Goal: Task Accomplishment & Management: Use online tool/utility

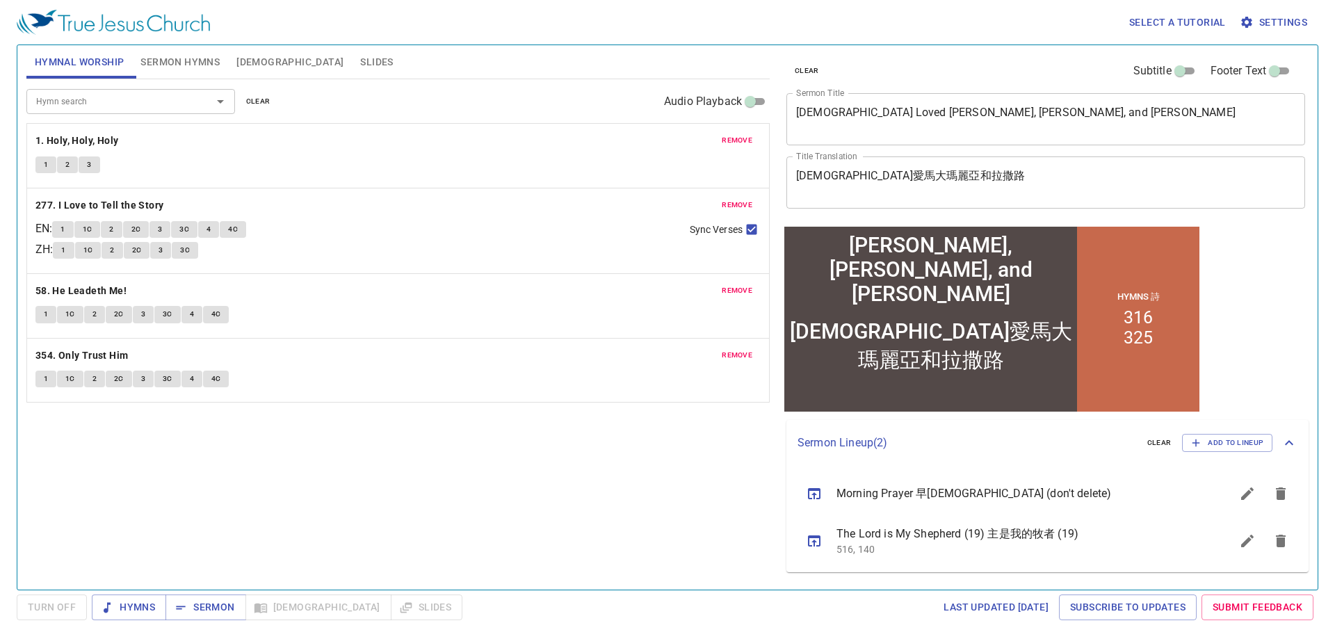
click at [360, 61] on span "Slides" at bounding box center [376, 62] width 33 height 17
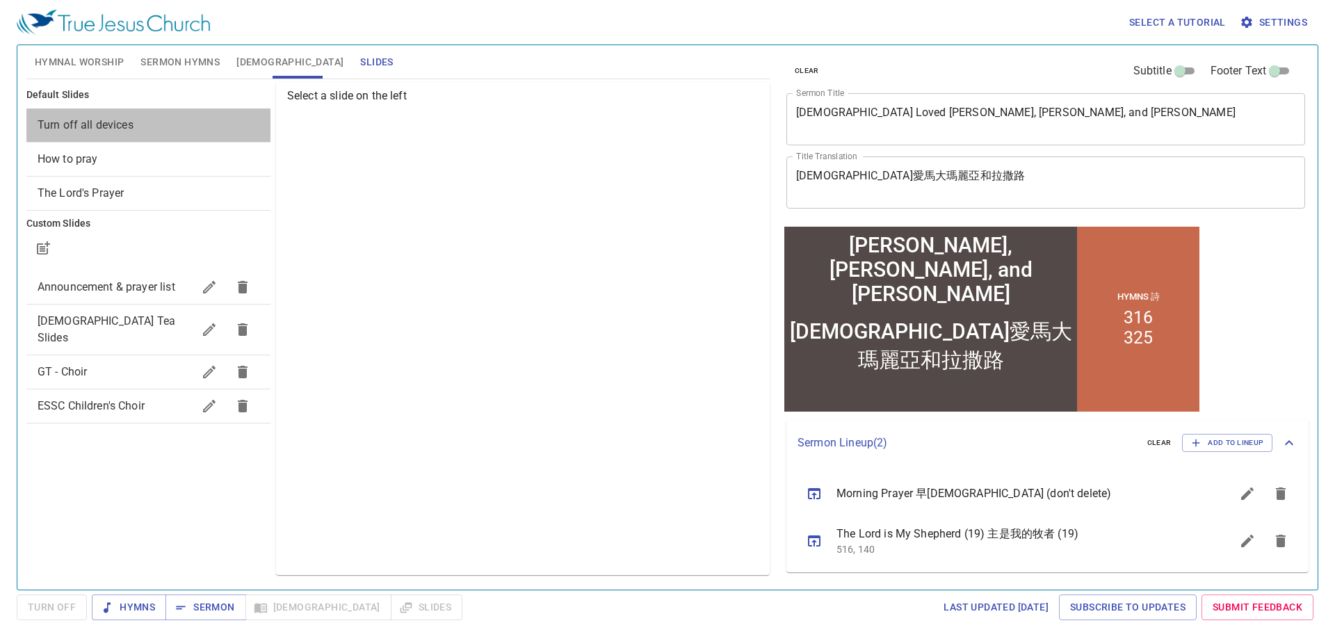
click at [92, 127] on span "Turn off all devices" at bounding box center [86, 124] width 96 height 13
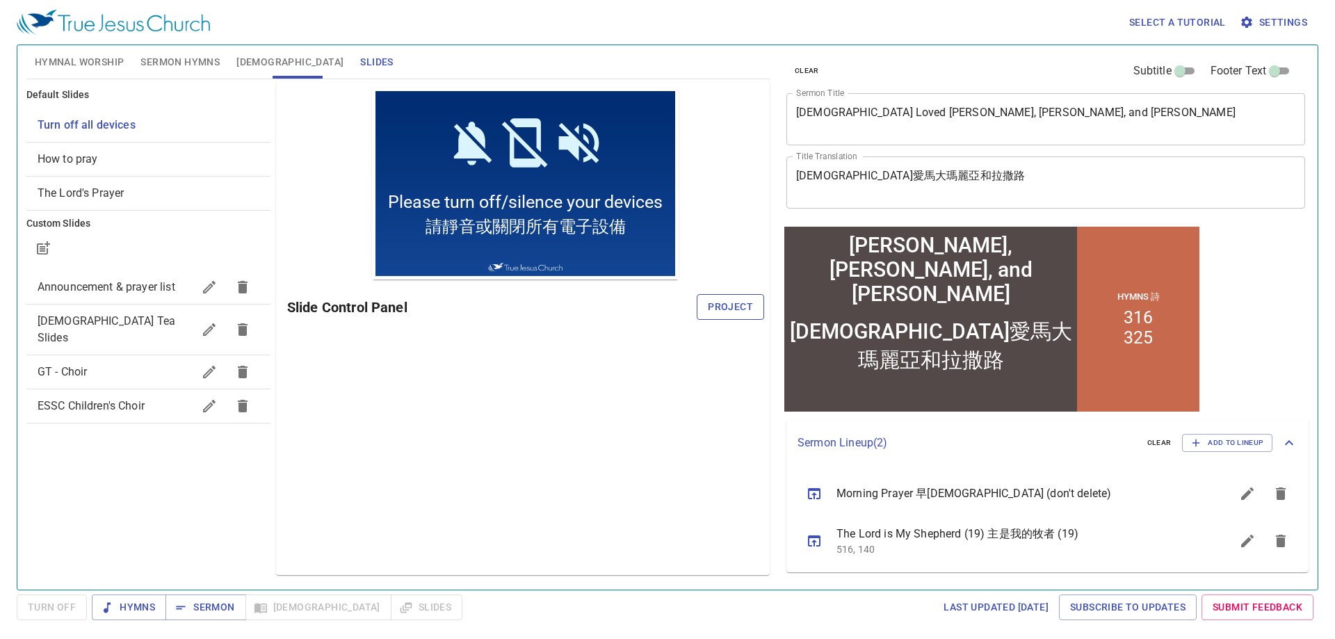
click at [732, 309] on span "Project" at bounding box center [730, 306] width 45 height 17
click at [85, 61] on span "Hymnal Worship" at bounding box center [80, 62] width 90 height 17
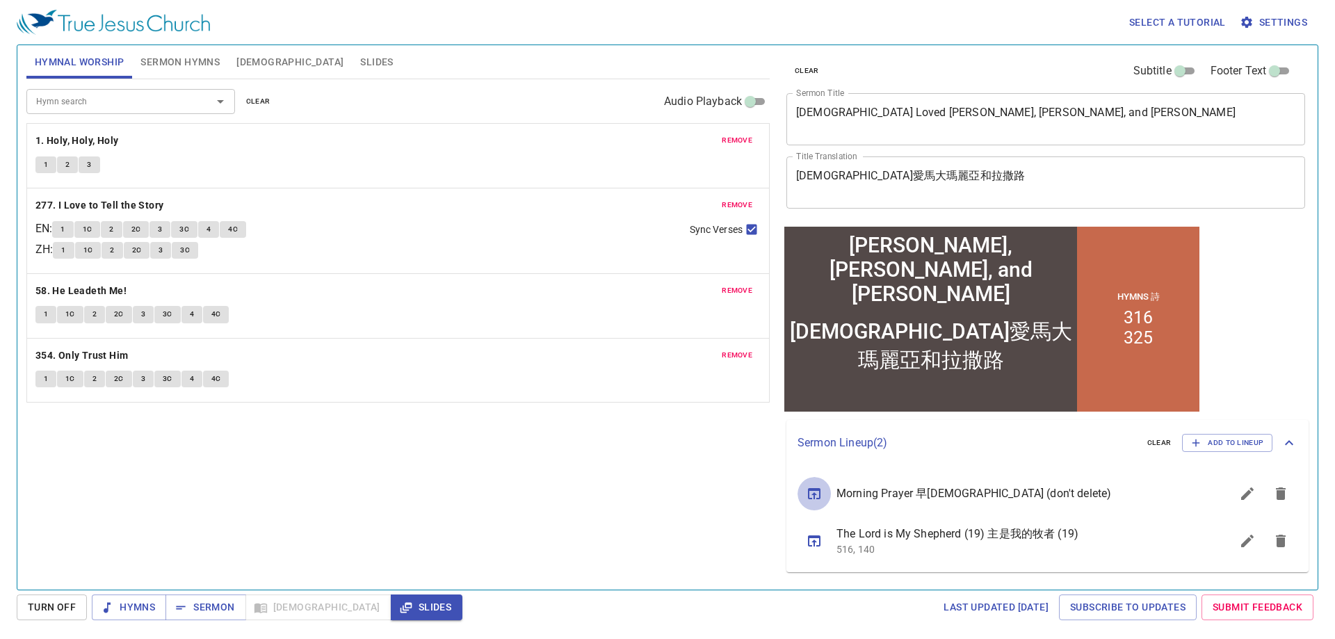
click at [812, 493] on icon "sermon lineup list" at bounding box center [814, 493] width 17 height 17
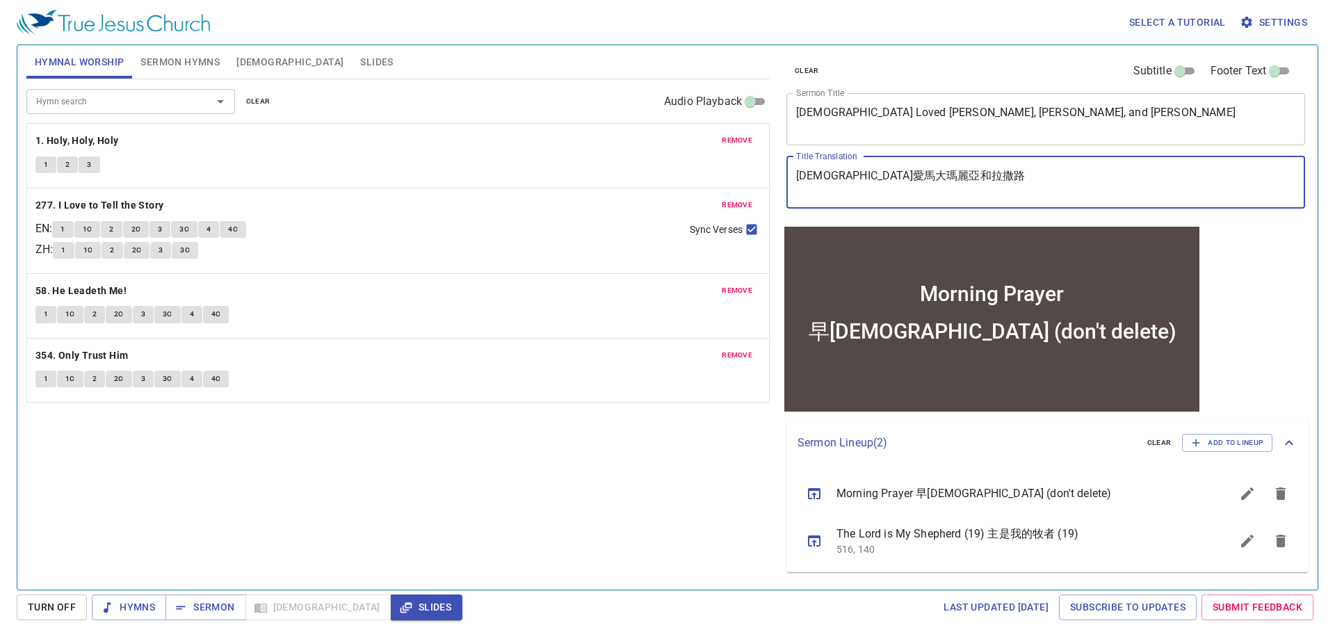
drag, startPoint x: 908, startPoint y: 179, endPoint x: 830, endPoint y: 177, distance: 78.6
click at [830, 177] on textarea "早禱會 (don't delete)" at bounding box center [1045, 182] width 499 height 26
type textarea "早[DEMOGRAPHIC_DATA]"
click at [160, 59] on span "Sermon Hymns" at bounding box center [179, 62] width 79 height 17
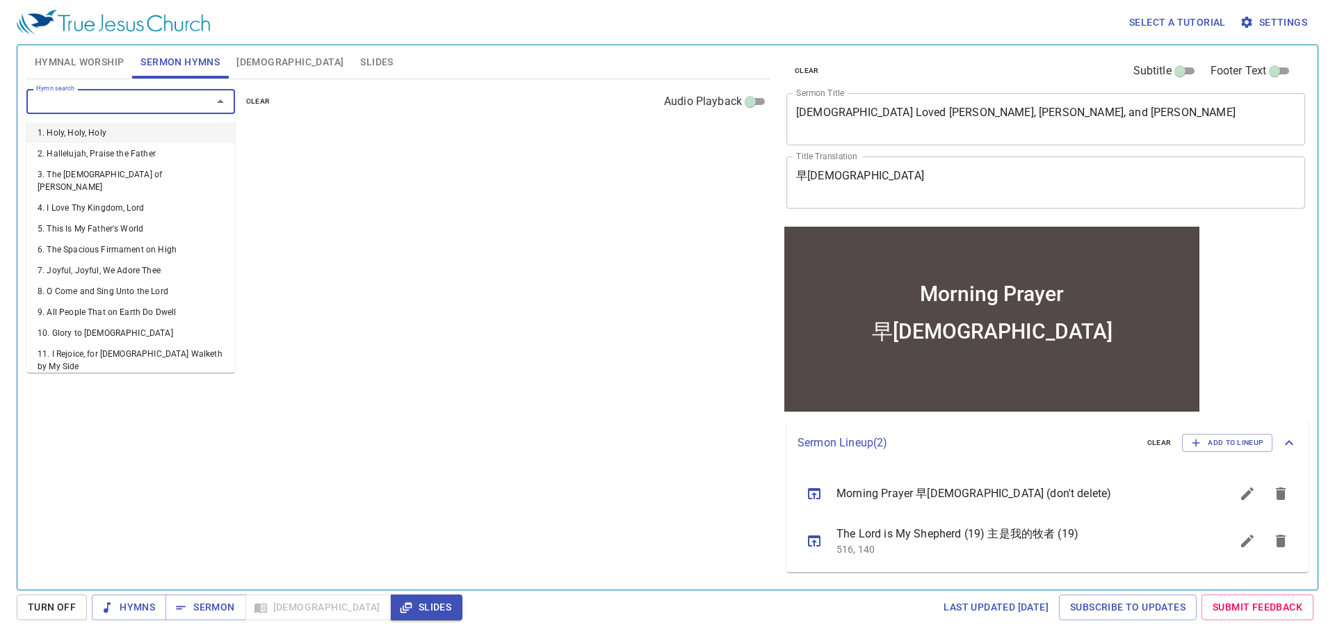
click at [133, 105] on input "Hymn search" at bounding box center [110, 101] width 159 height 16
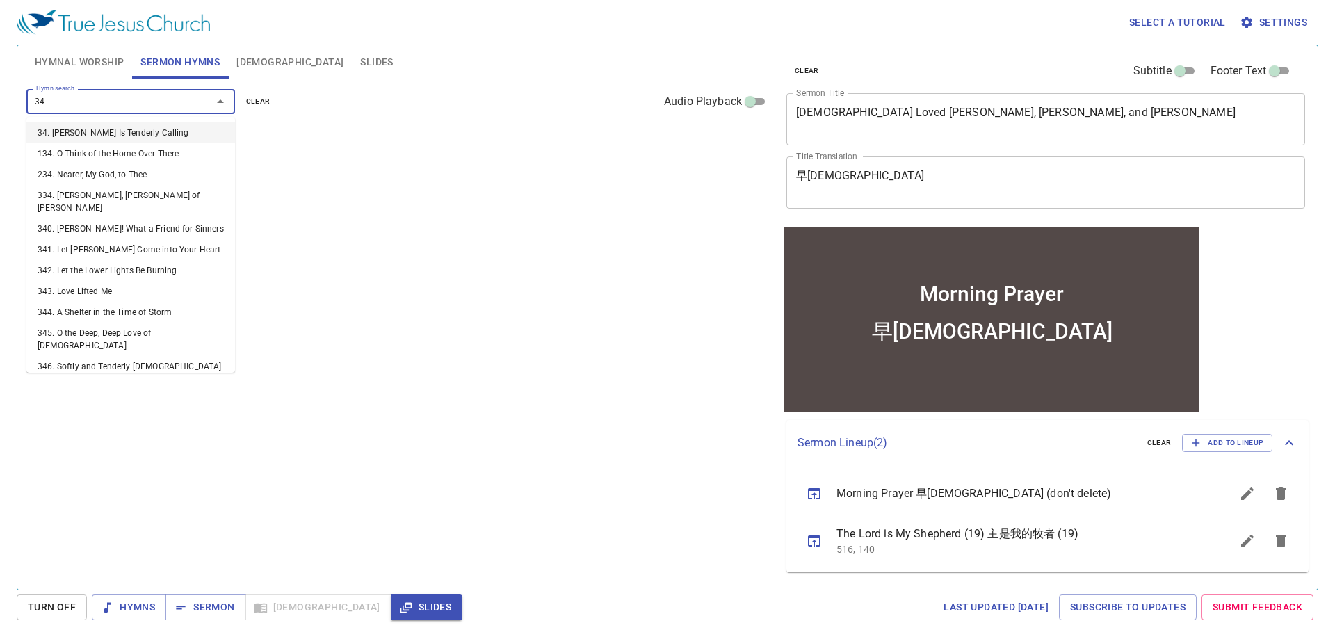
type input "344"
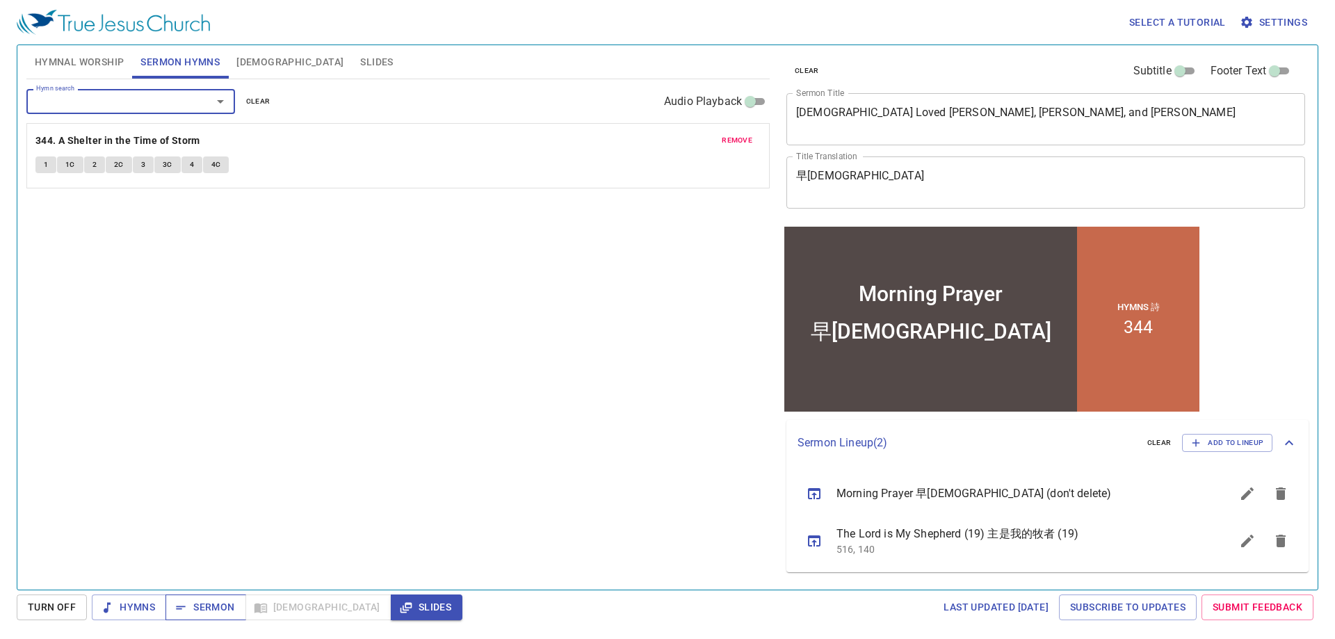
click at [211, 606] on span "Sermon" at bounding box center [206, 607] width 58 height 17
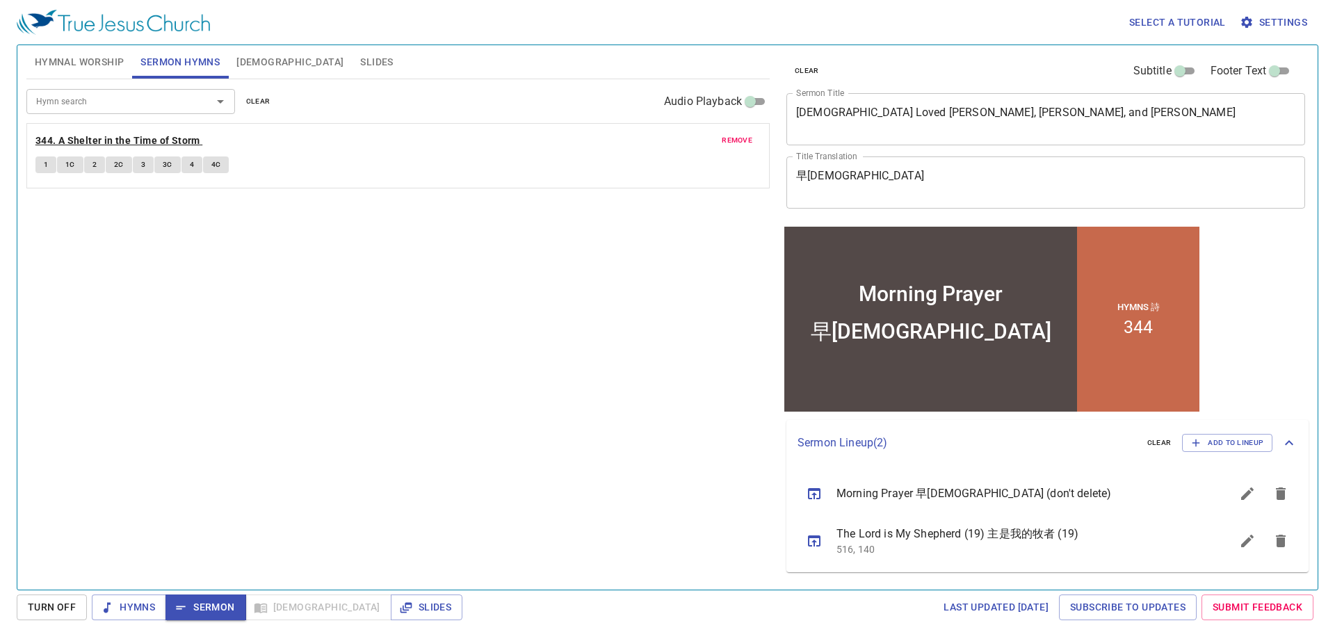
click at [195, 139] on b "344. A Shelter in the Time of Storm" at bounding box center [117, 140] width 165 height 17
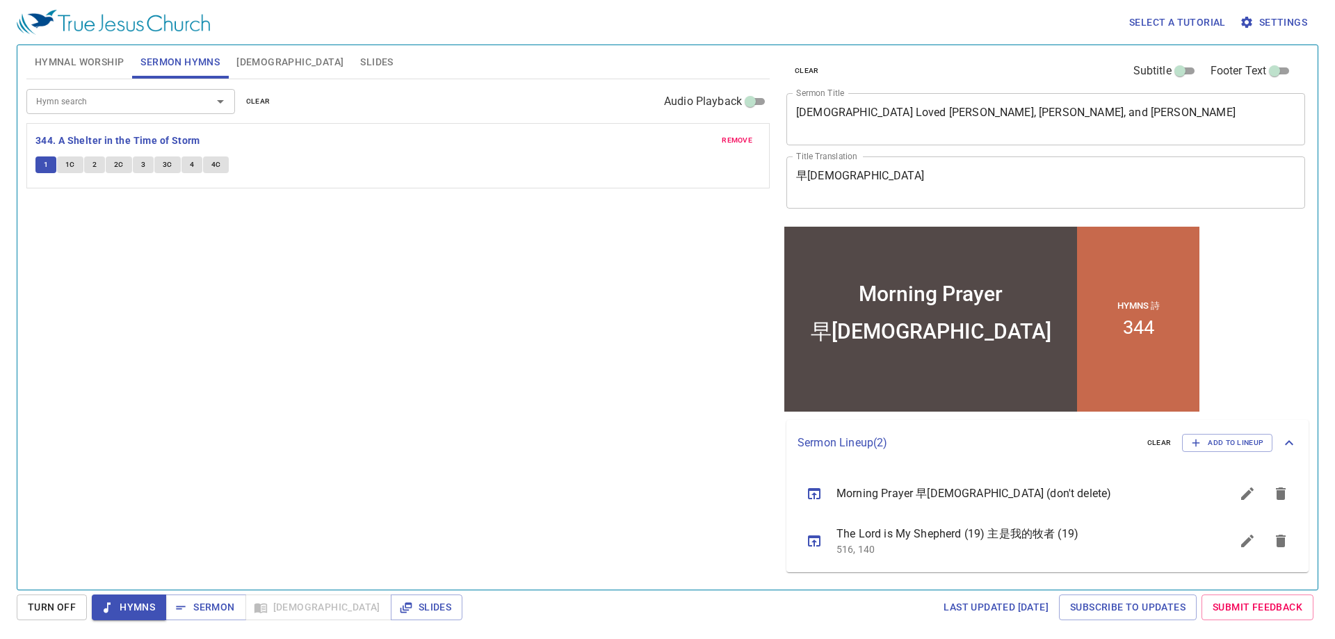
click at [67, 163] on span "1C" at bounding box center [70, 165] width 10 height 13
click at [94, 164] on span "2" at bounding box center [95, 165] width 4 height 13
click at [115, 163] on span "2C" at bounding box center [119, 165] width 10 height 13
click at [139, 158] on button "3" at bounding box center [143, 164] width 21 height 17
click at [168, 163] on span "3C" at bounding box center [168, 165] width 10 height 13
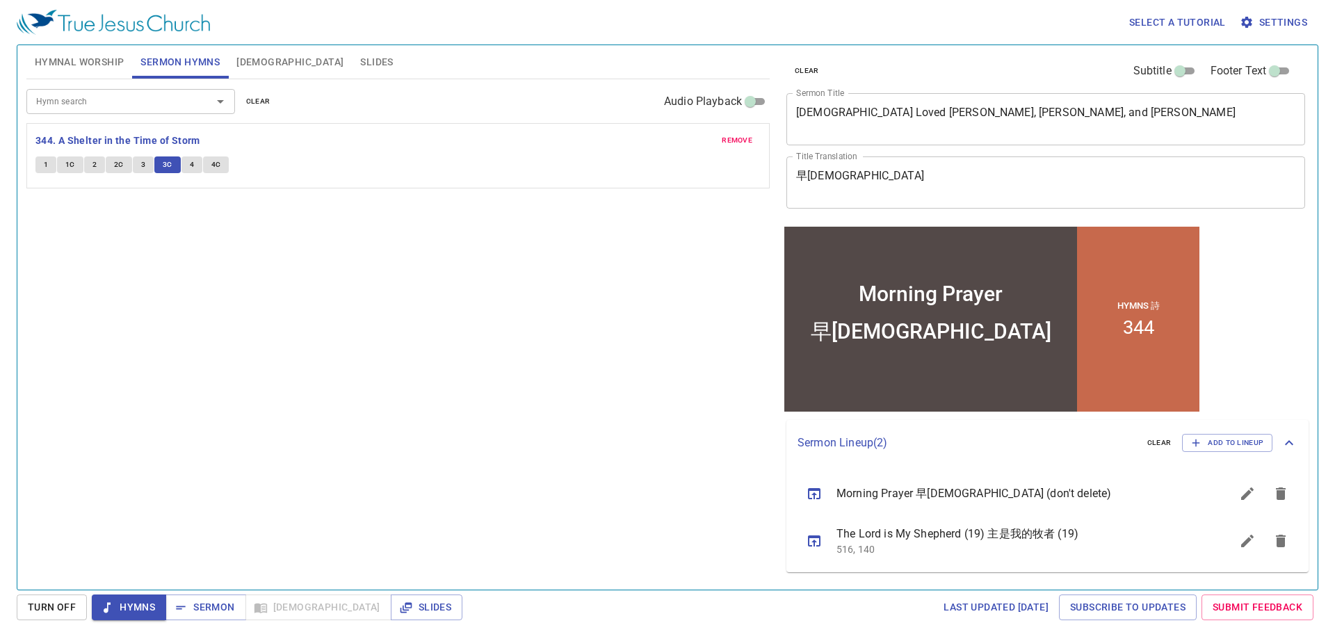
click at [190, 164] on span "4" at bounding box center [192, 165] width 4 height 13
click at [211, 164] on span "4C" at bounding box center [216, 165] width 10 height 13
click at [208, 607] on span "Sermon" at bounding box center [206, 607] width 58 height 17
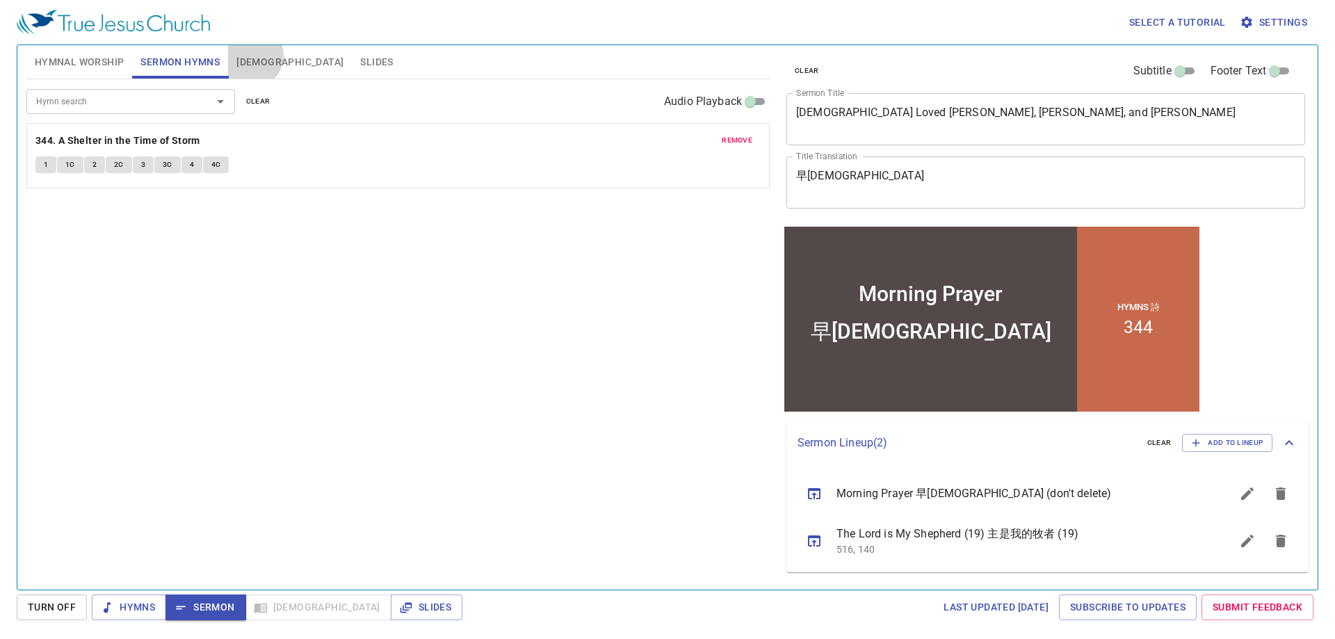
click at [251, 56] on span "[DEMOGRAPHIC_DATA]" at bounding box center [289, 62] width 107 height 17
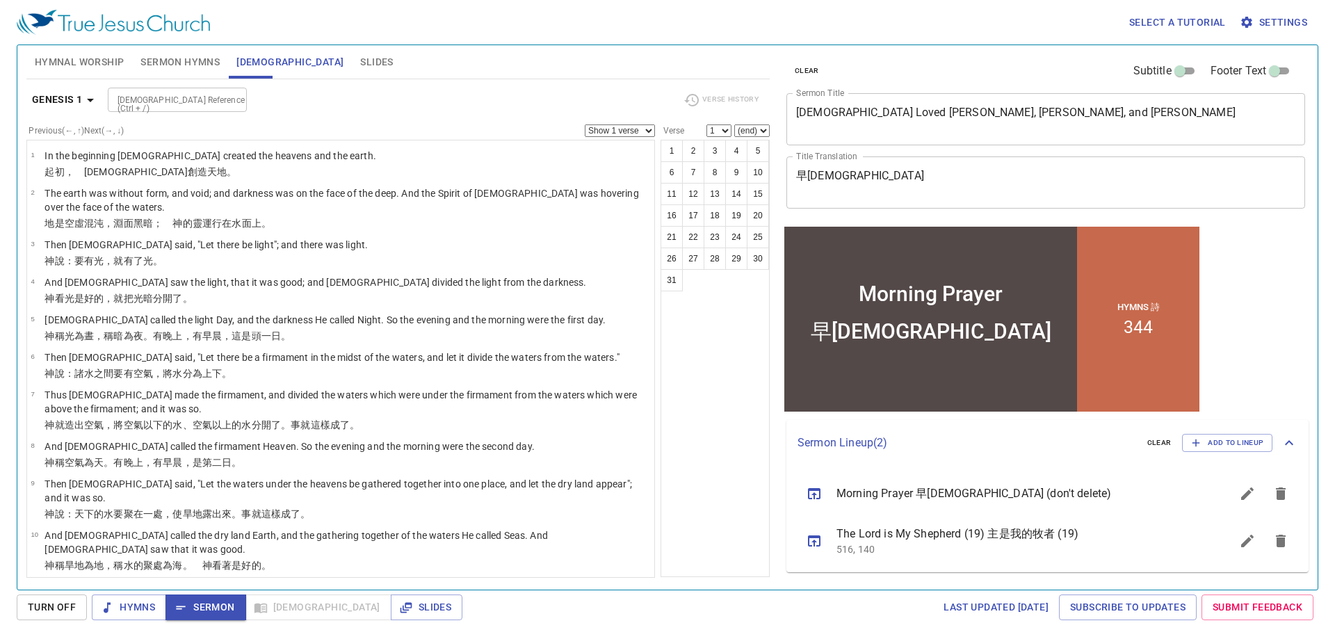
click at [206, 99] on input "[DEMOGRAPHIC_DATA] Reference (Ctrl + /)" at bounding box center [166, 100] width 108 height 16
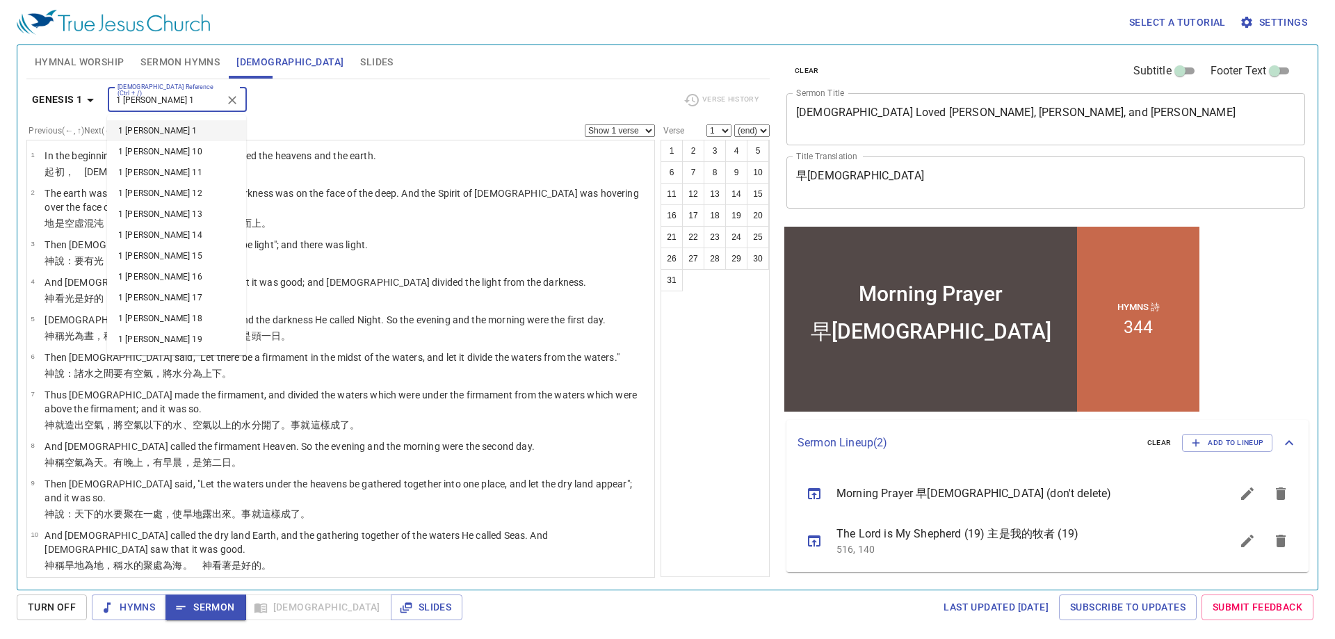
type input "1 sam 1"
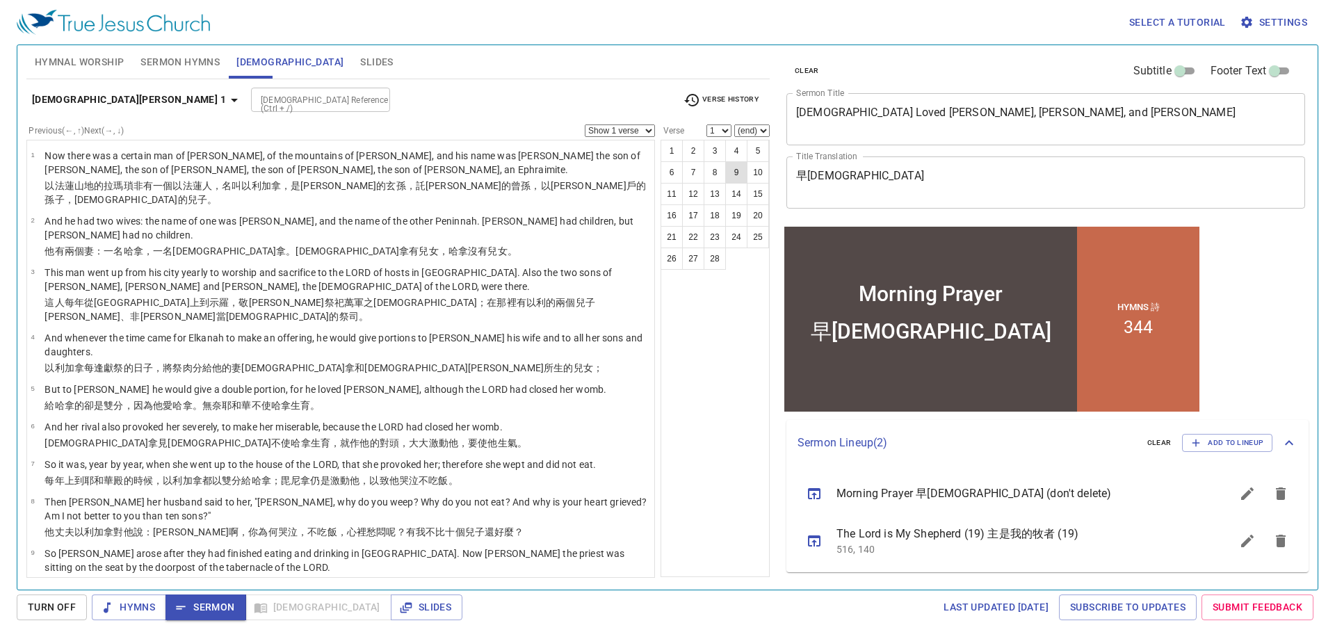
click at [736, 172] on button "9" at bounding box center [736, 172] width 22 height 22
select select "9"
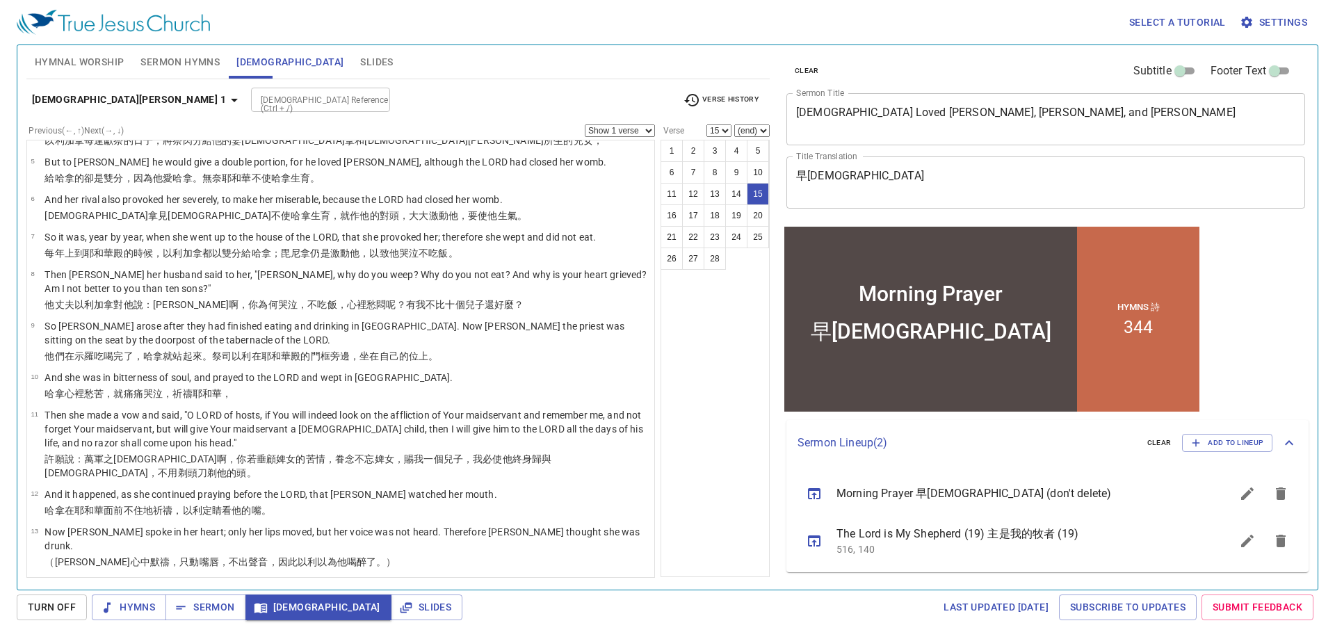
scroll to position [450, 0]
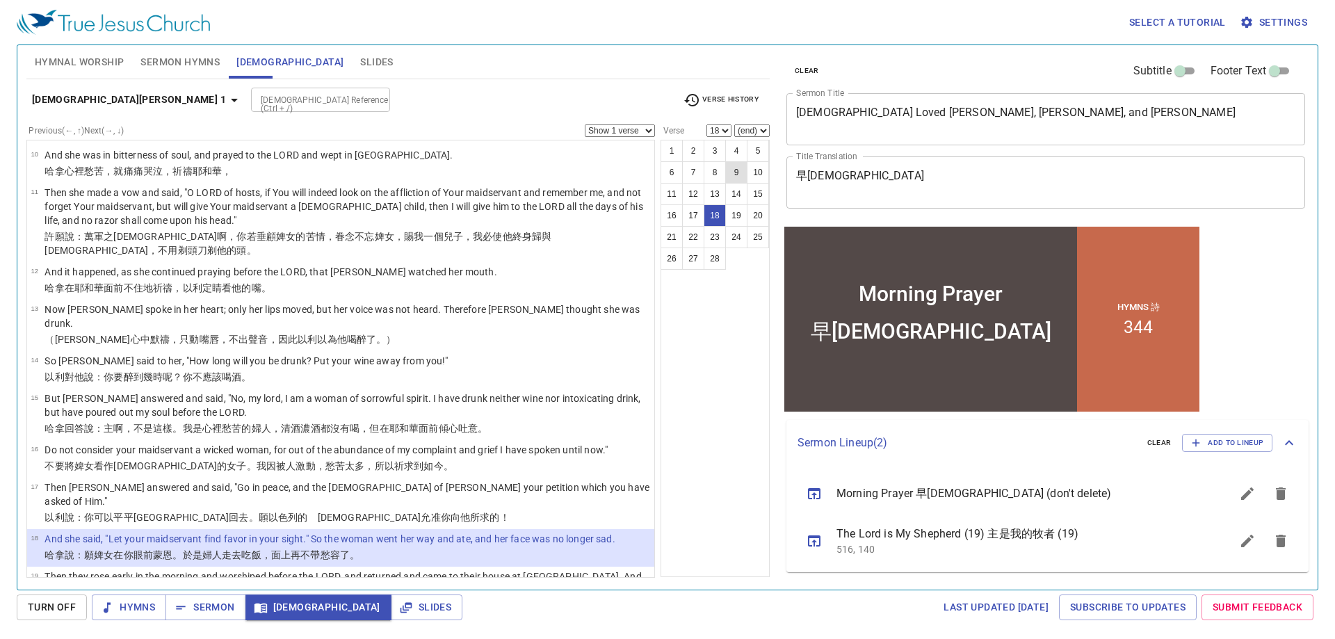
click at [737, 175] on button "9" at bounding box center [736, 172] width 22 height 22
select select "9"
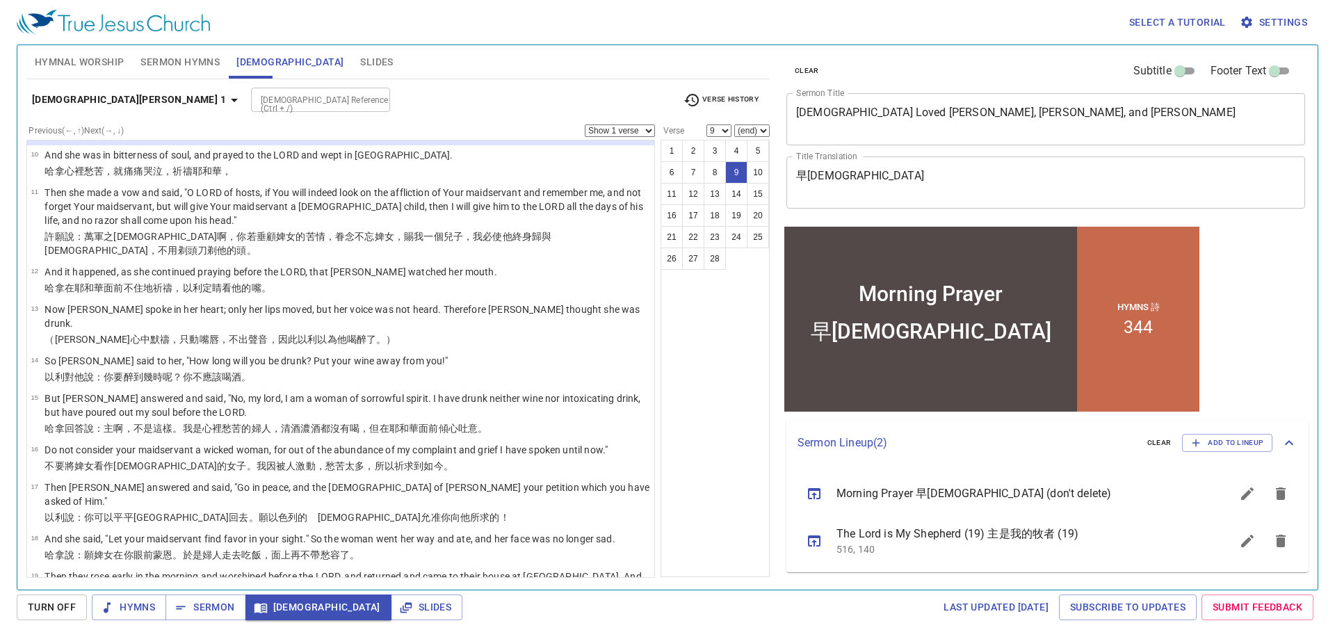
scroll to position [183, 0]
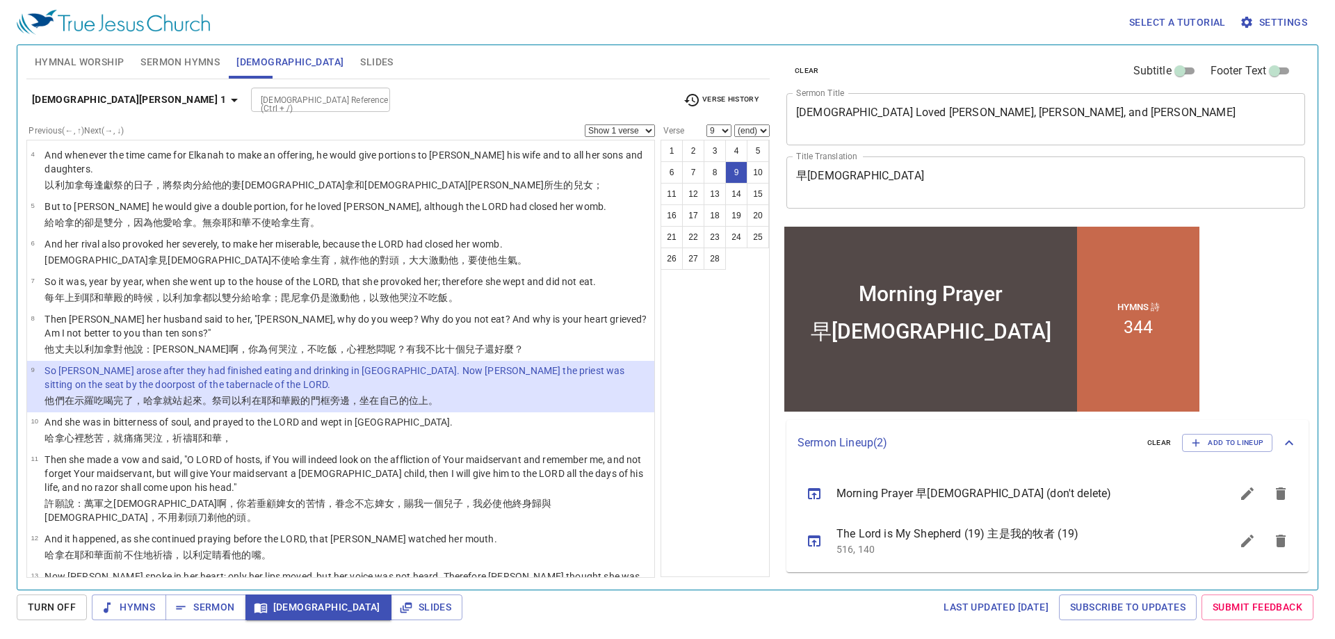
click at [619, 133] on select "Show 1 verse Show 2 verses Show 3 verses Show 4 verses Show 5 verses" at bounding box center [620, 130] width 70 height 13
select select "2"
click at [585, 124] on select "Show 1 verse Show 2 verses Show 3 verses Show 4 verses Show 5 verses" at bounding box center [620, 130] width 70 height 13
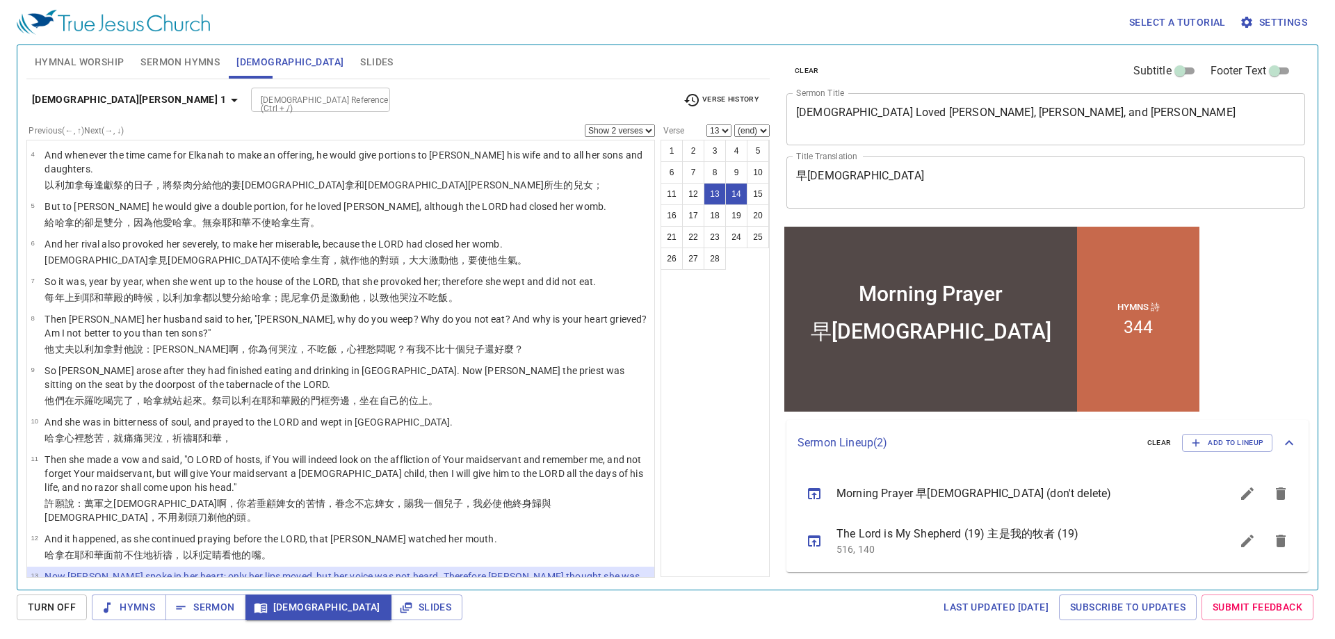
select select "15"
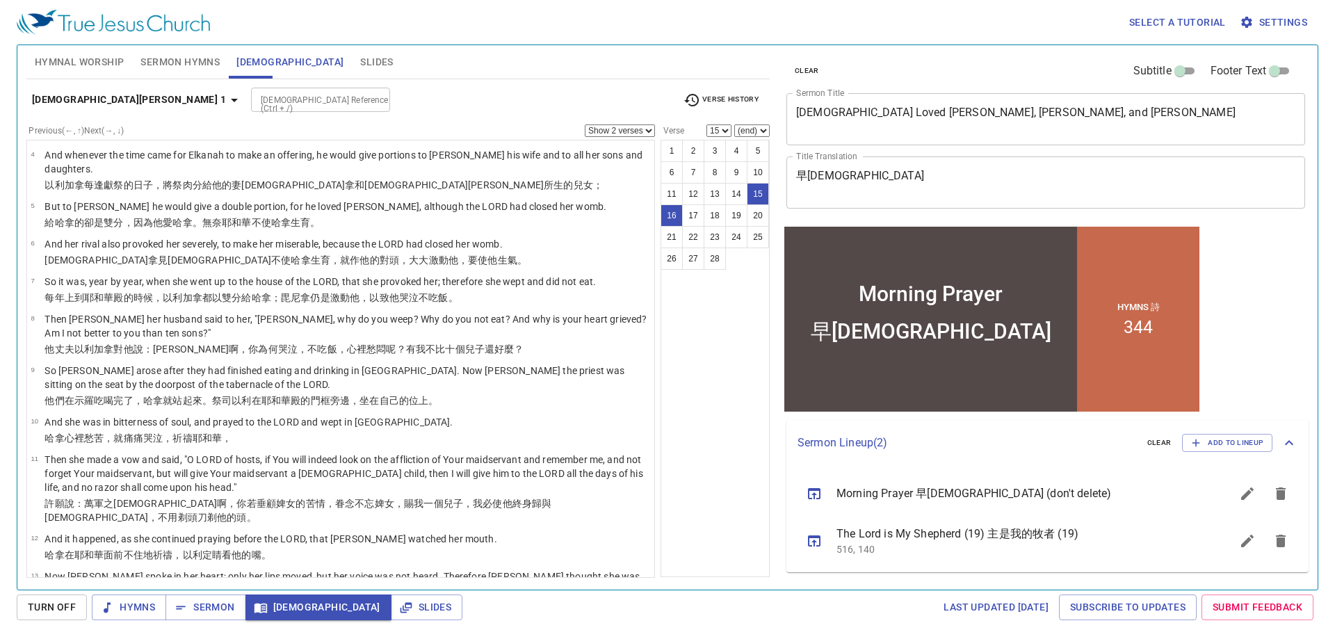
scroll to position [450, 0]
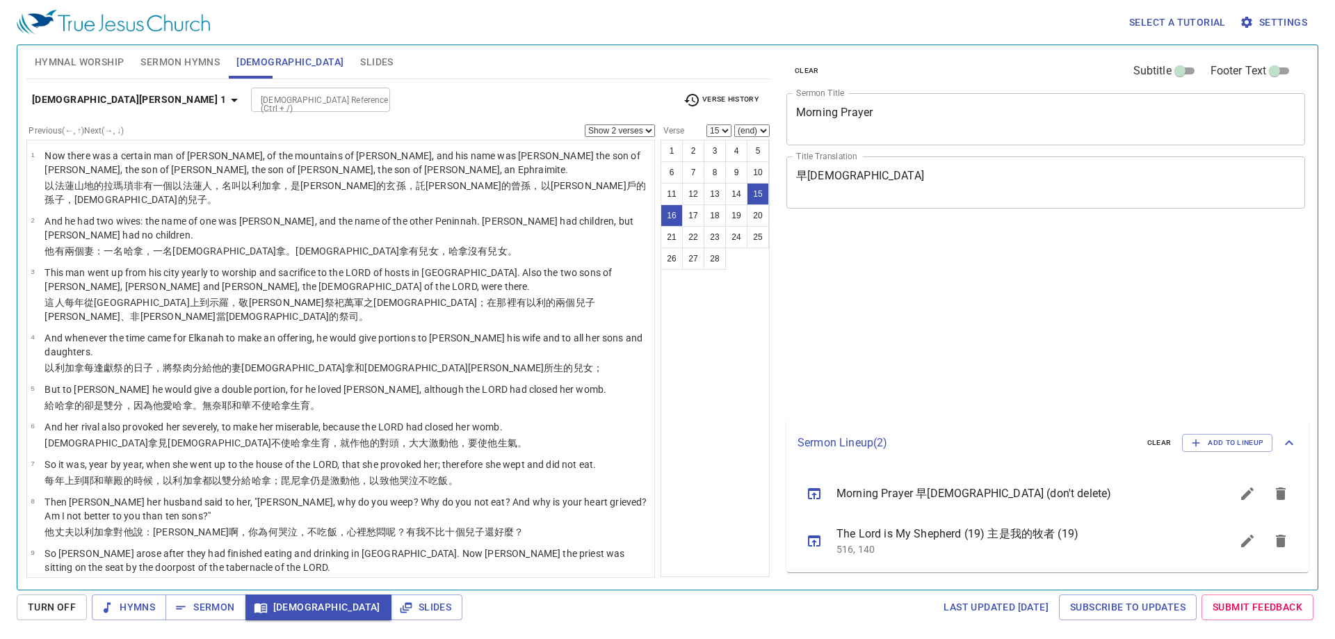
select select "2"
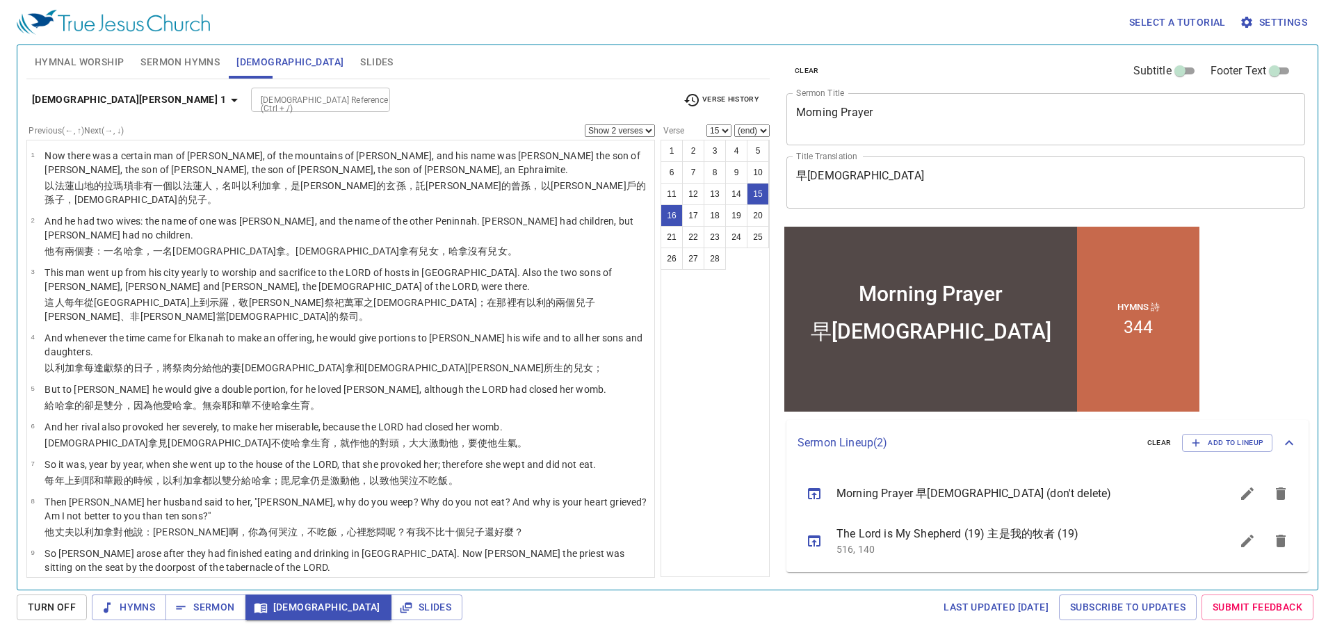
scroll to position [450, 0]
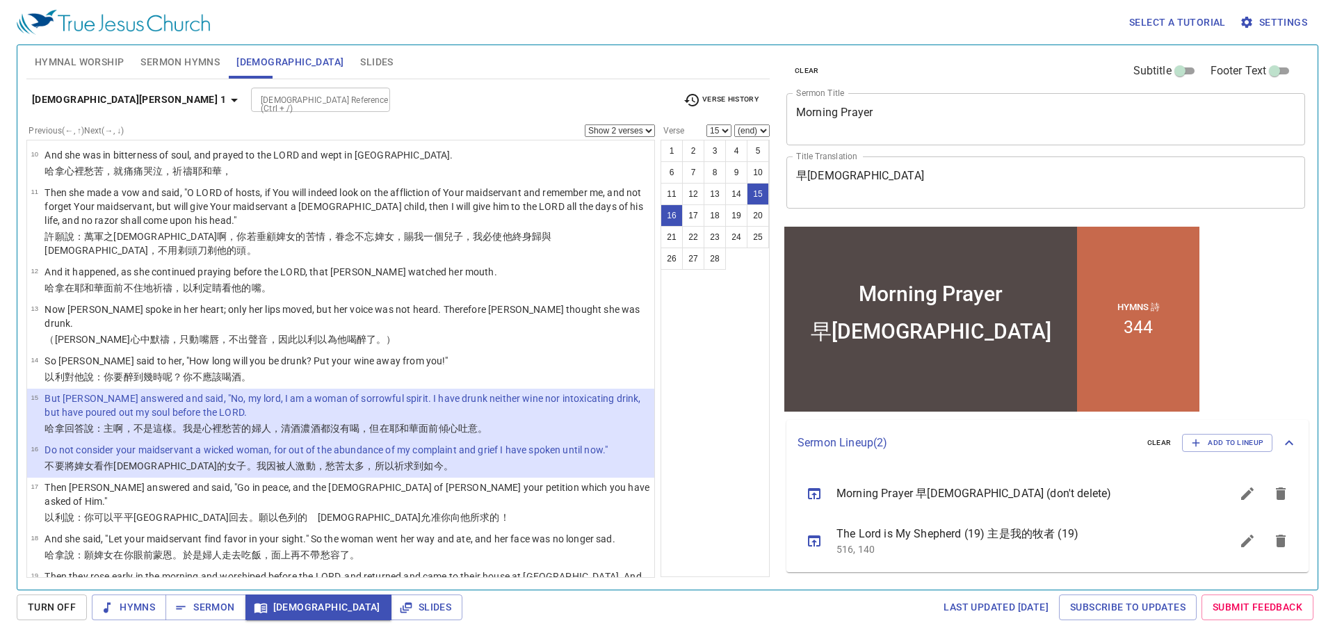
select select "17"
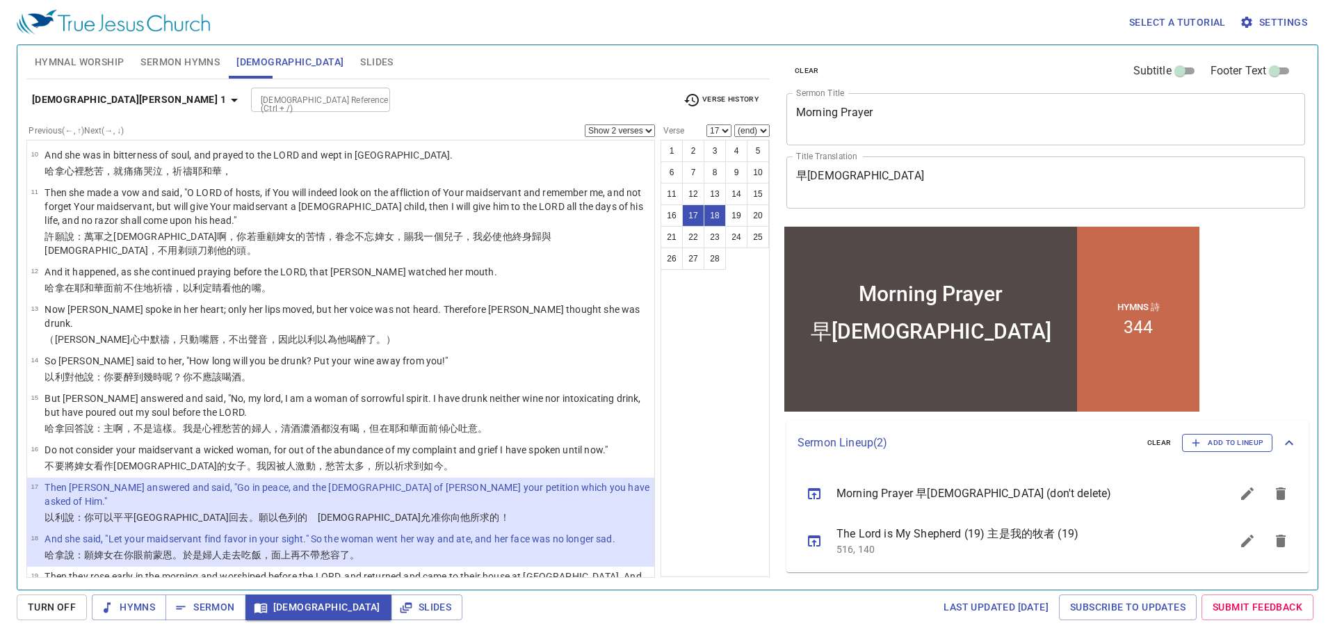
click at [1226, 444] on span "Add to Lineup" at bounding box center [1227, 443] width 72 height 13
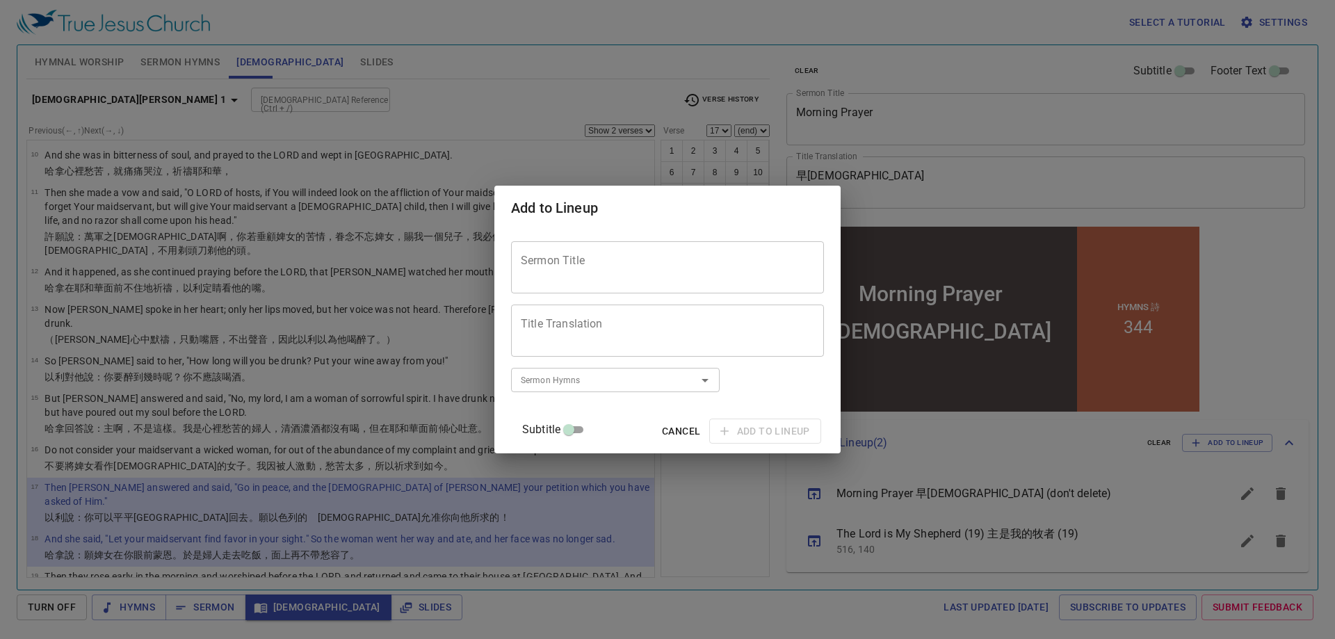
click at [606, 341] on textarea "Title Translation" at bounding box center [668, 330] width 294 height 26
paste textarea "走向各各他"
type textarea "走向各各他"
click at [620, 271] on textarea "Sermon Title" at bounding box center [668, 267] width 294 height 26
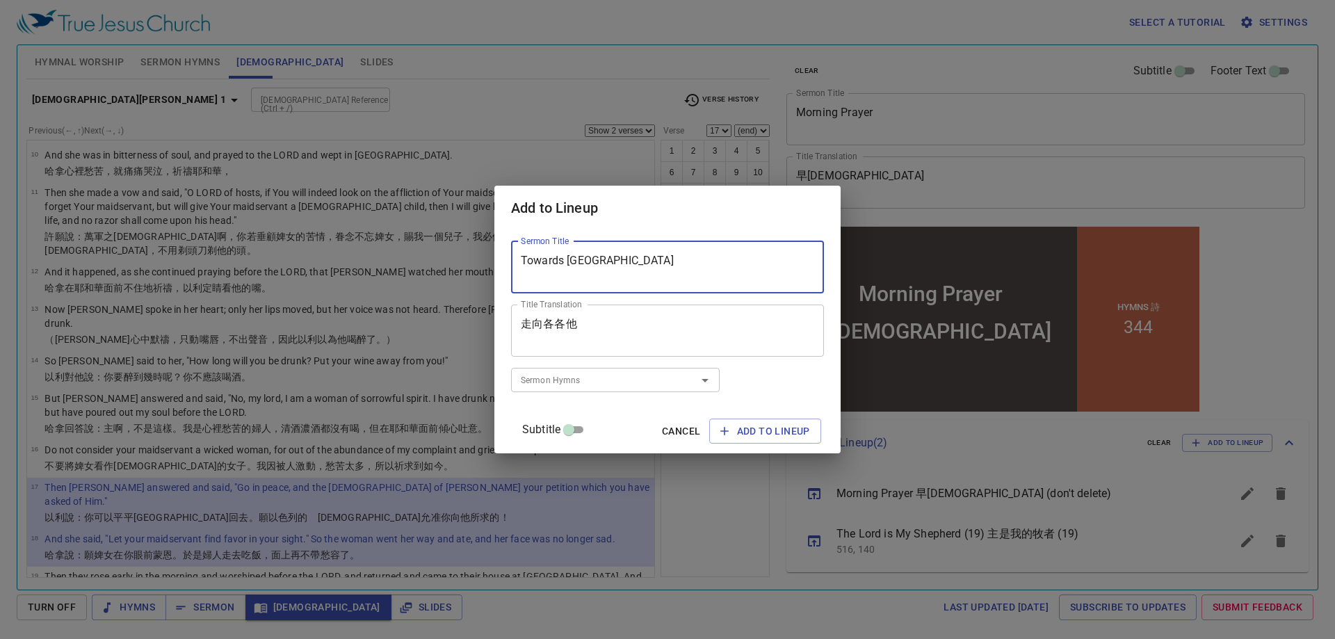
type textarea "Towards [GEOGRAPHIC_DATA]"
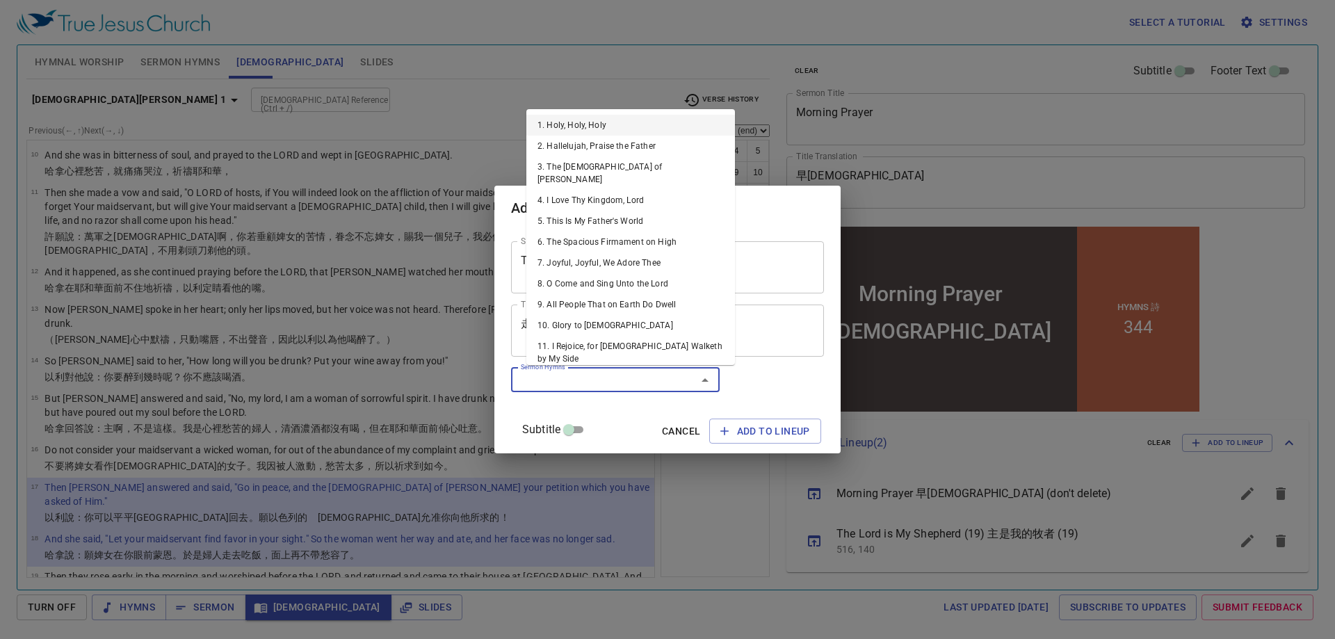
click at [577, 382] on input "Sermon Hymns" at bounding box center [594, 380] width 159 height 16
type input "361"
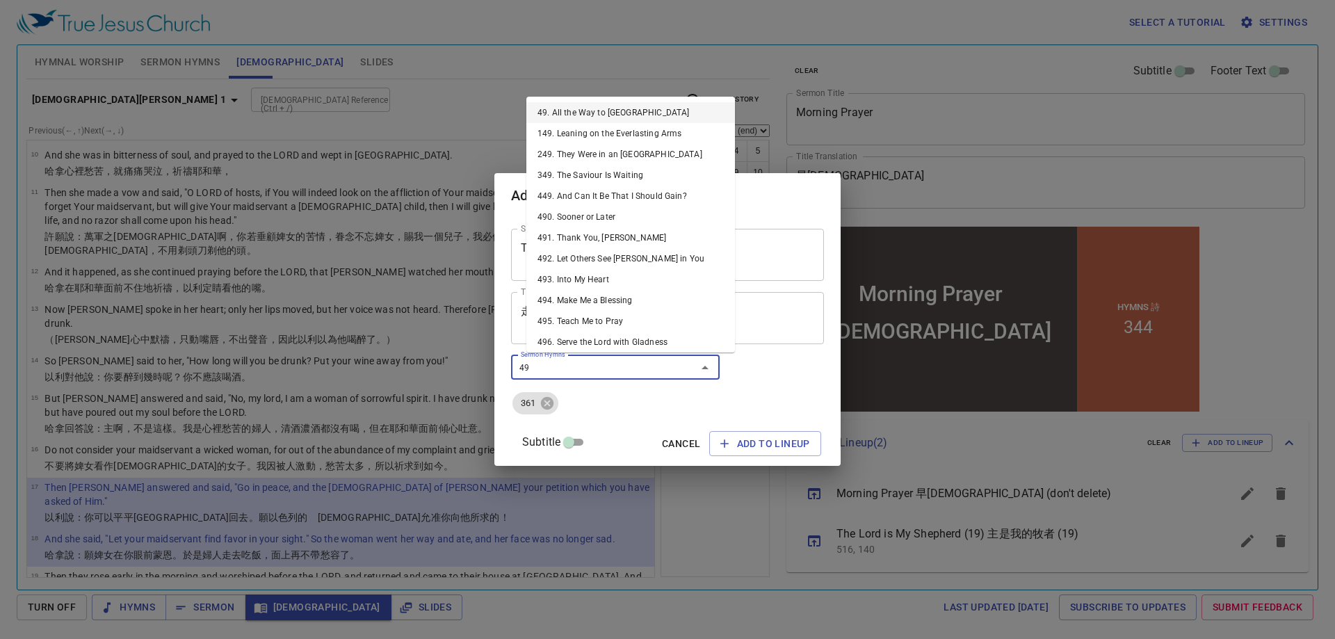
type input "492"
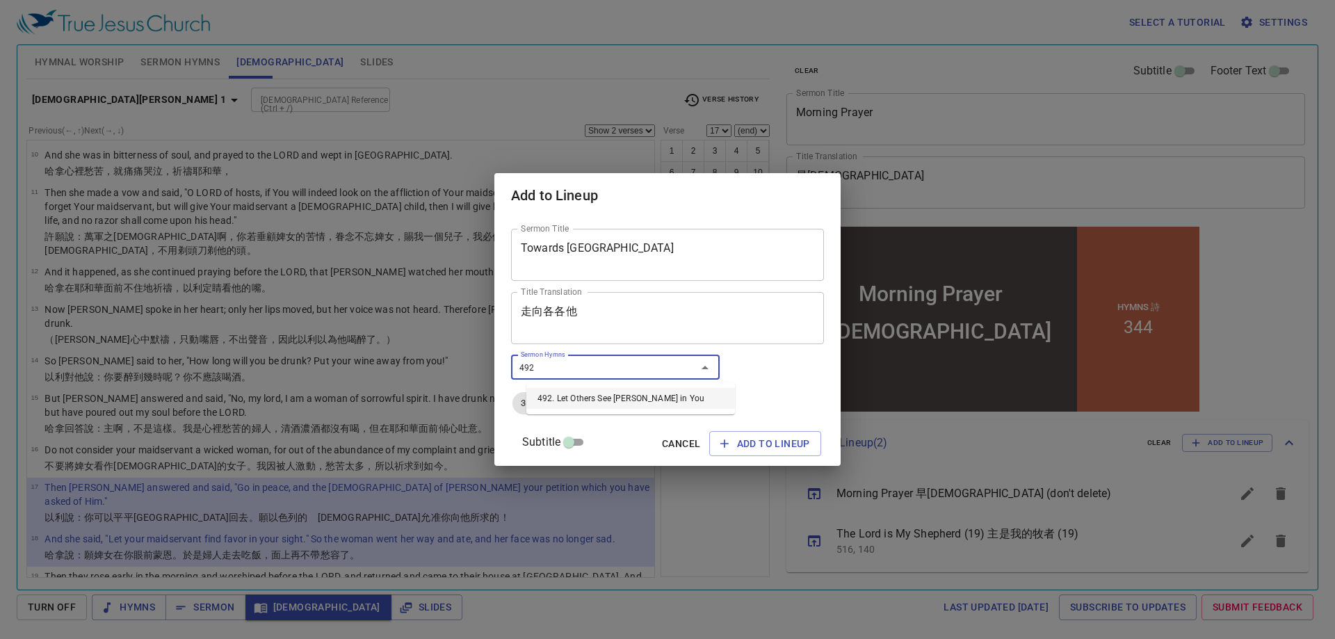
click at [574, 399] on li "492. Let Others See [PERSON_NAME] in You" at bounding box center [631, 398] width 209 height 21
click at [732, 444] on span "Add to Lineup" at bounding box center [766, 443] width 90 height 17
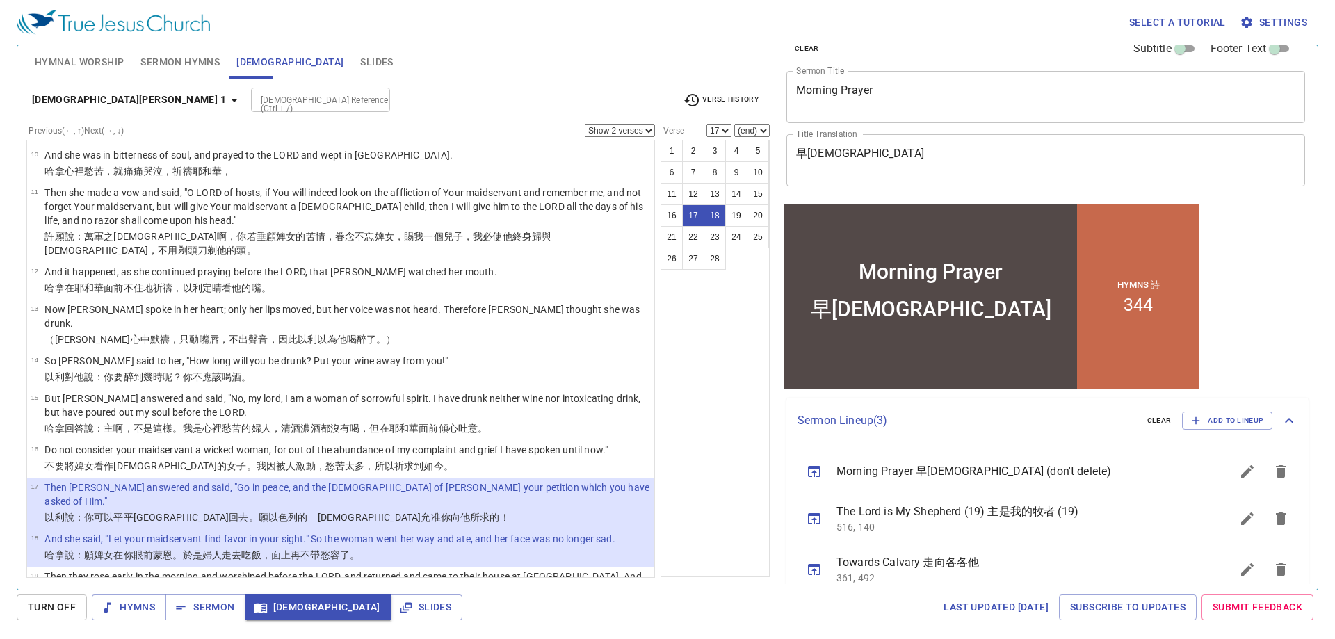
scroll to position [44, 0]
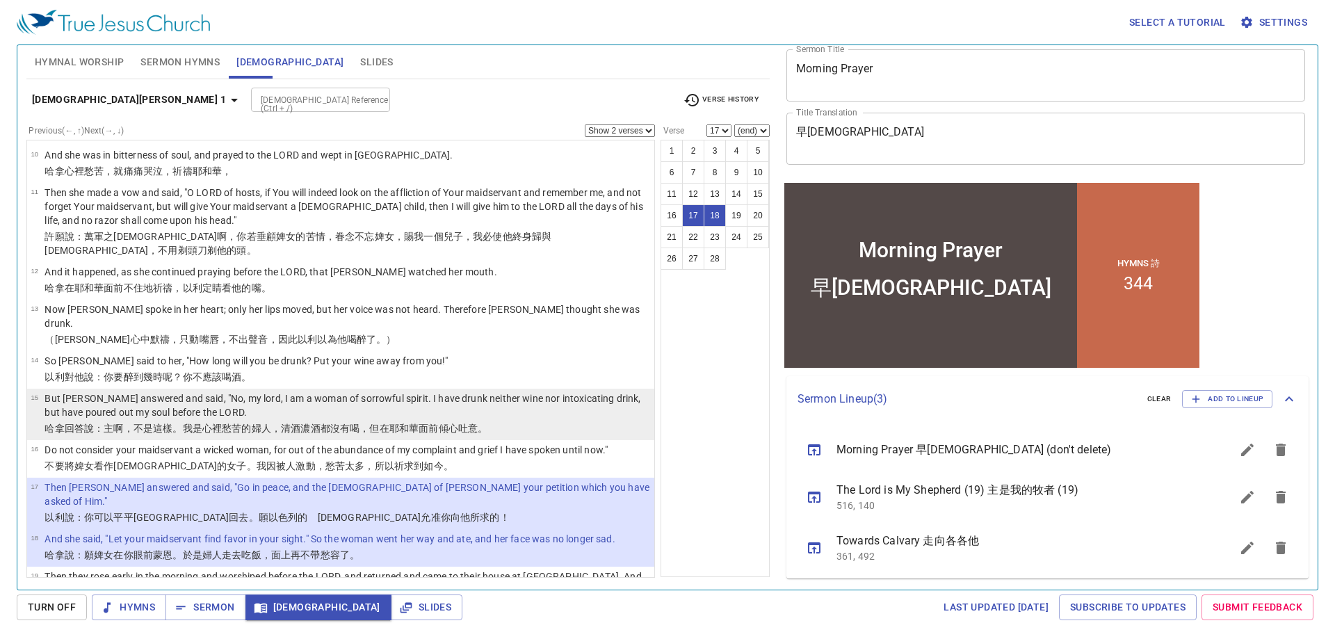
click at [61, 392] on p "But Hannah answered and said, "No, my lord, I am a woman of sorrowful spirit. I…" at bounding box center [348, 406] width 606 height 28
select select "15"
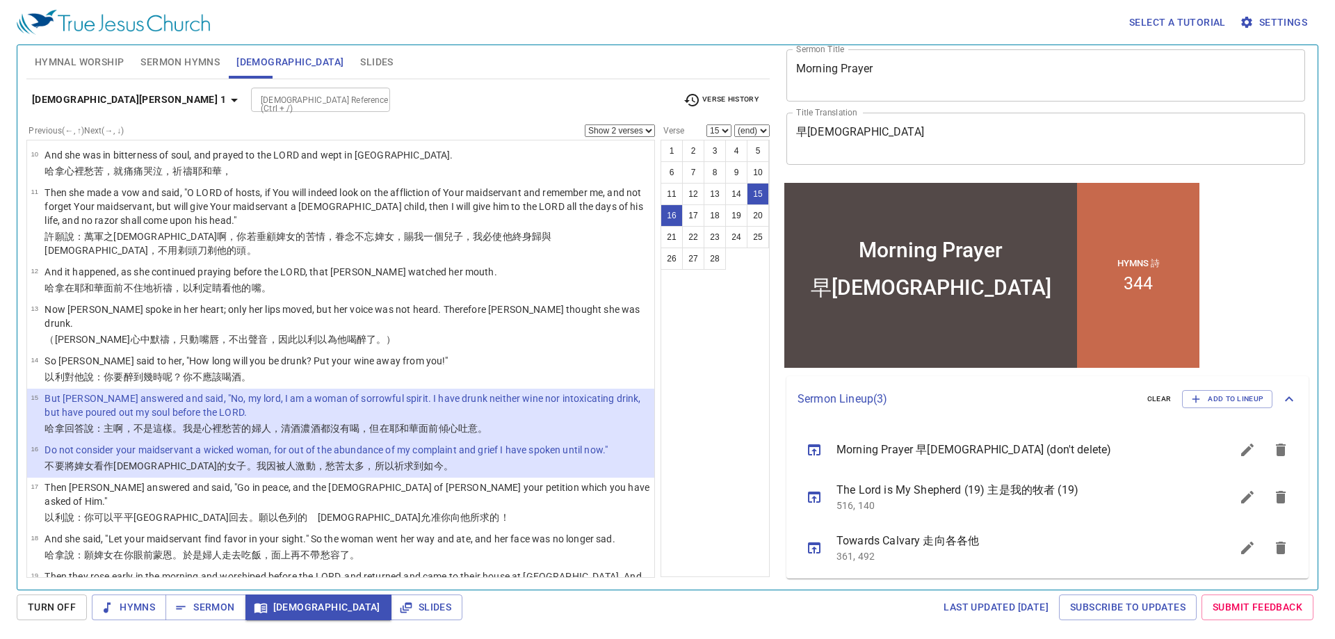
click at [610, 133] on select "Show 1 verse Show 2 verses Show 3 verses Show 4 verses Show 5 verses" at bounding box center [620, 130] width 70 height 13
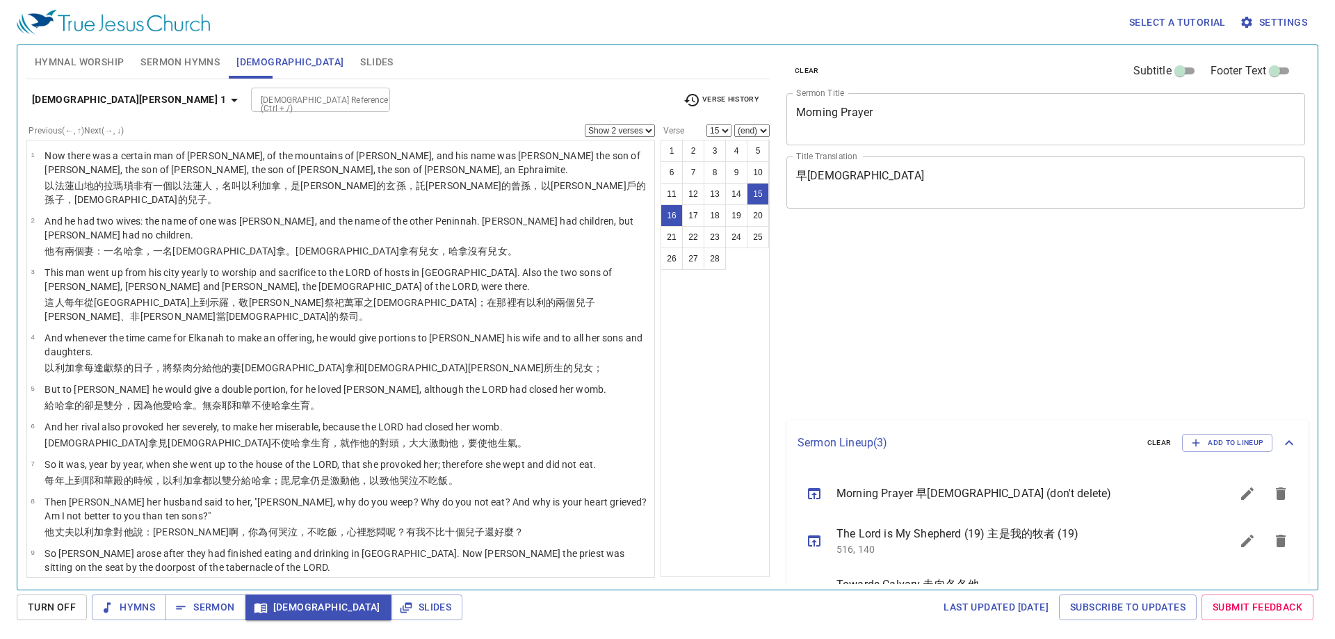
select select "2"
select select "15"
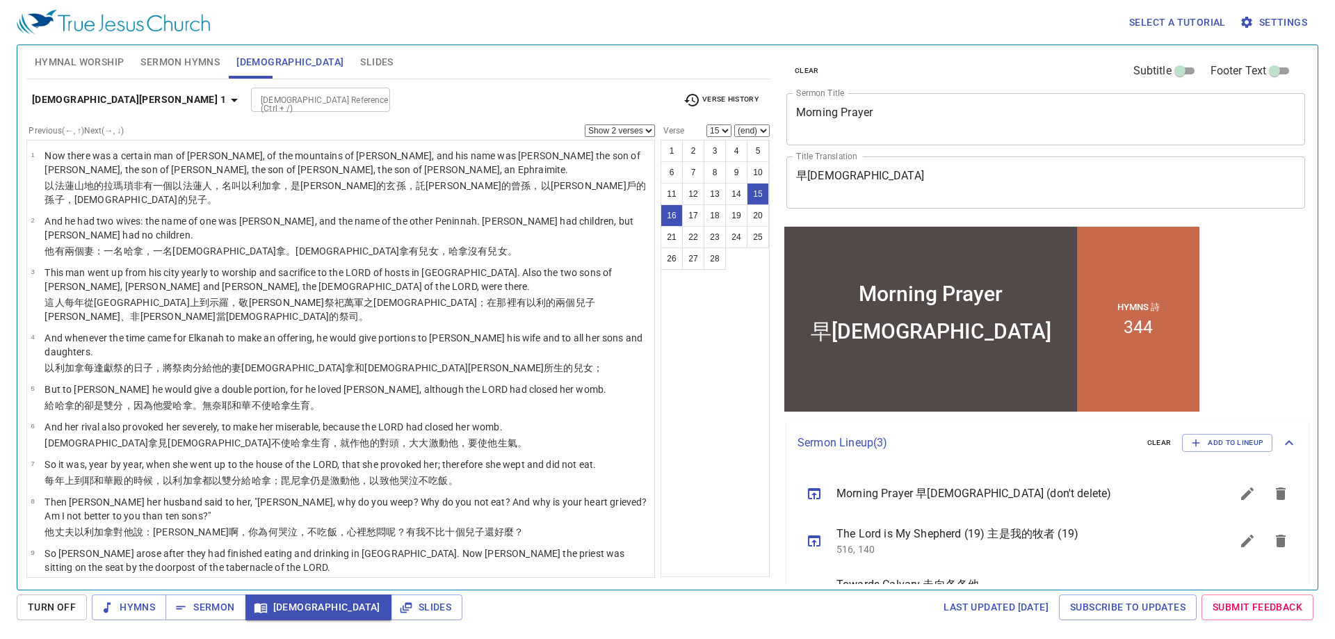
select select "1"
click at [585, 124] on select "Show 1 verse Show 2 verses Show 3 verses Show 4 verses Show 5 verses" at bounding box center [620, 130] width 70 height 13
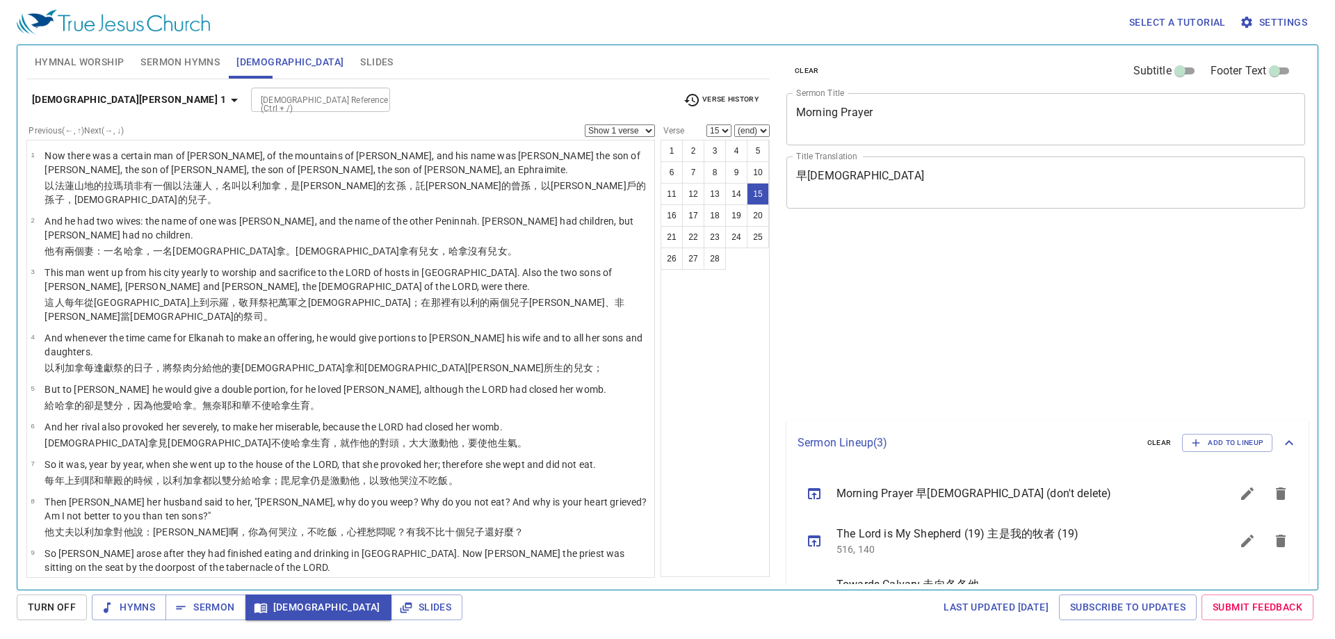
select select "15"
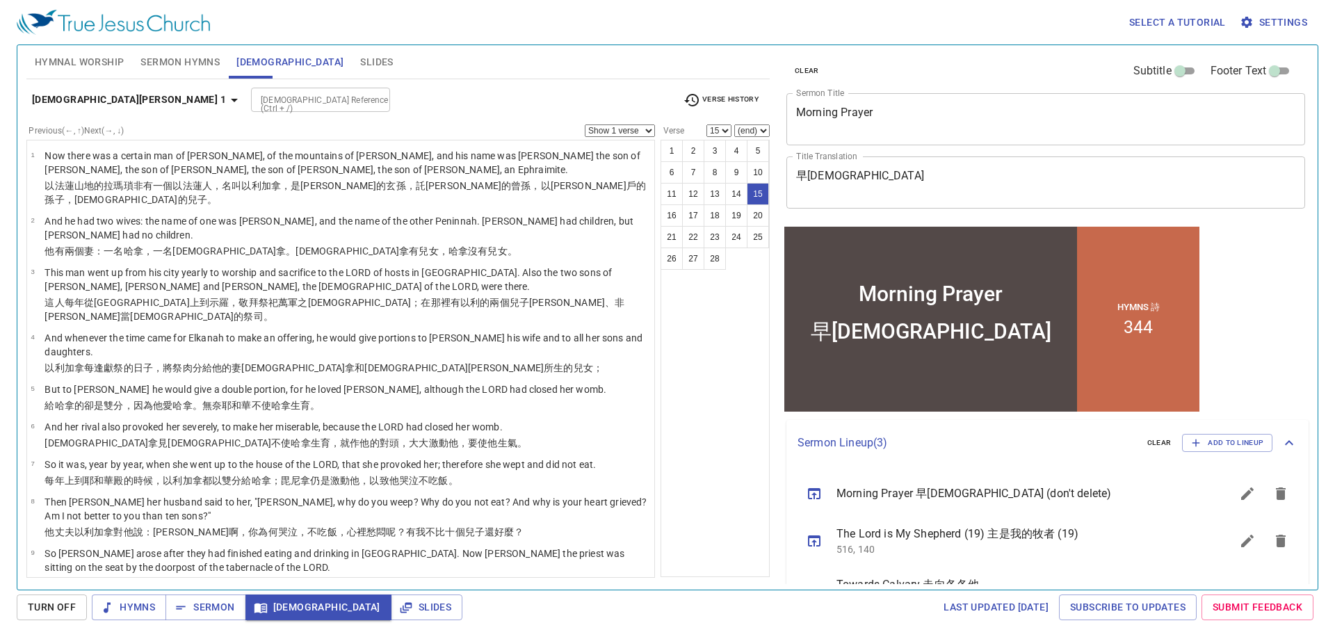
click at [255, 96] on input "[DEMOGRAPHIC_DATA] Reference (Ctrl + /)" at bounding box center [309, 100] width 108 height 16
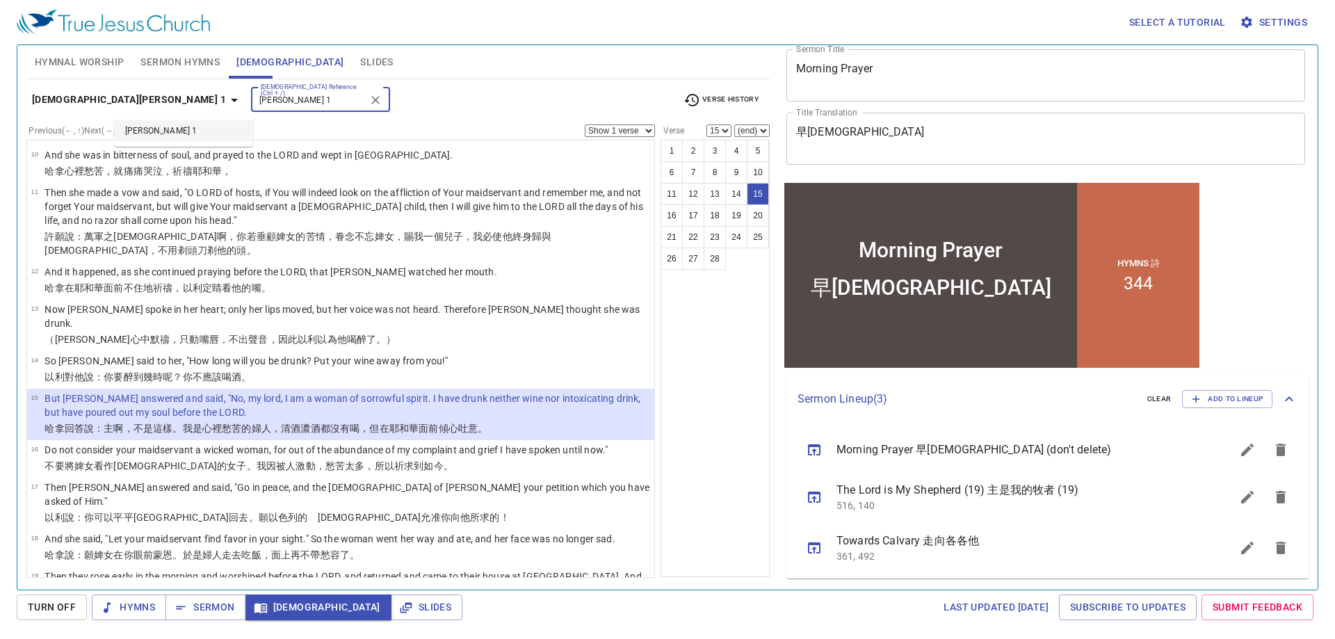
type input "James 1"
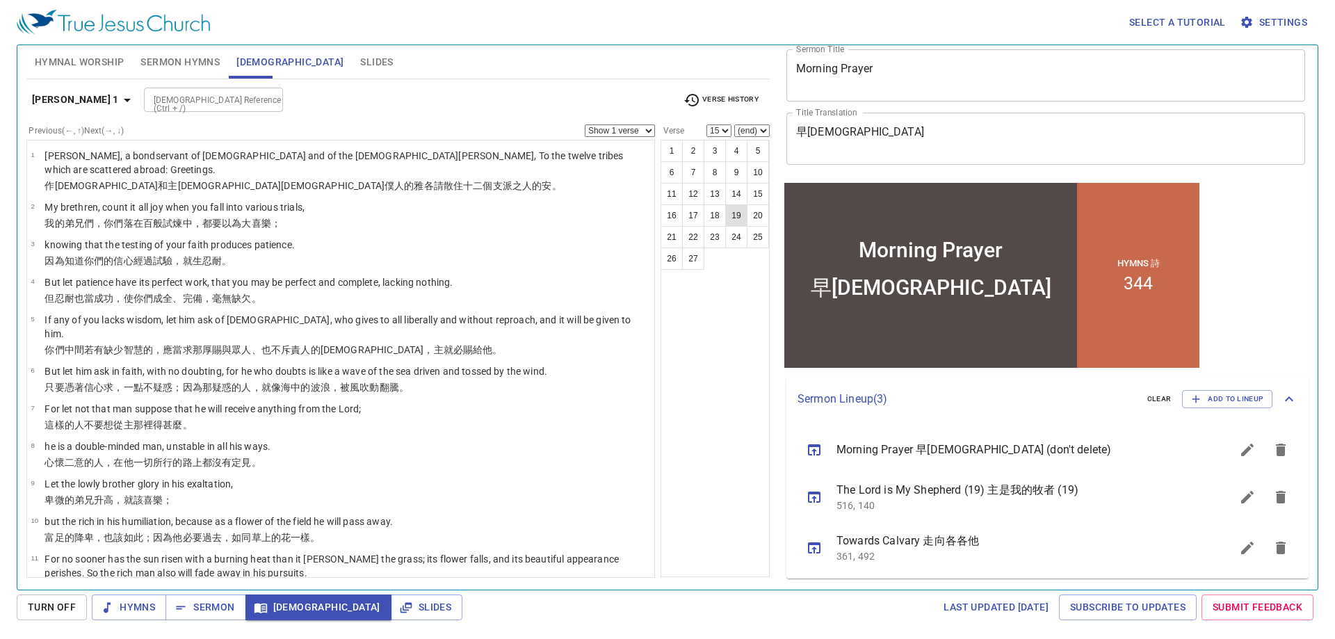
click at [736, 216] on button "19" at bounding box center [736, 215] width 22 height 22
select select "19"
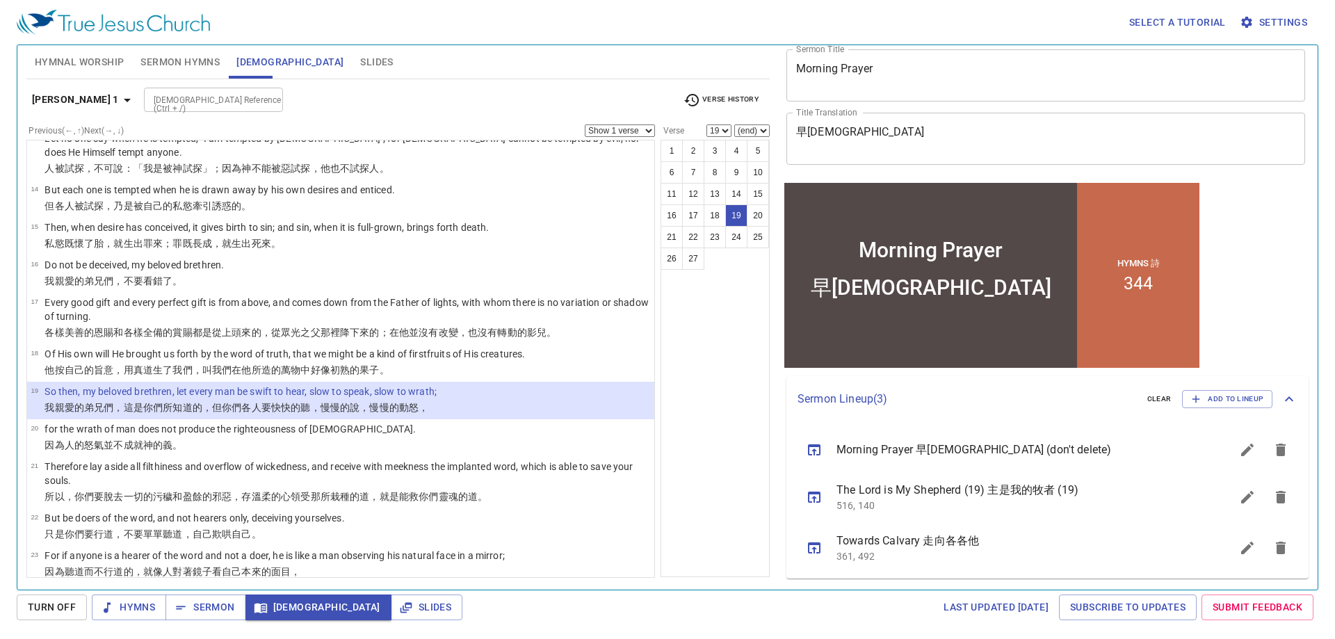
click at [168, 102] on input "[DEMOGRAPHIC_DATA] Reference (Ctrl + /)" at bounding box center [202, 100] width 108 height 16
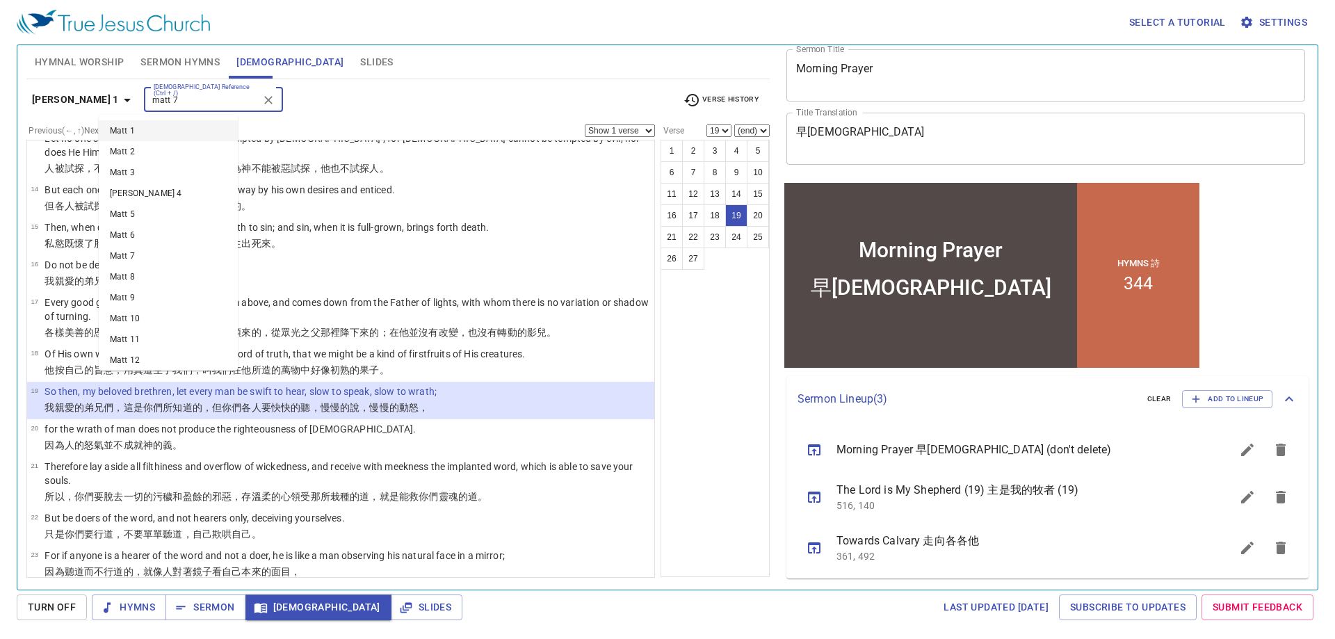
type input "matt 7"
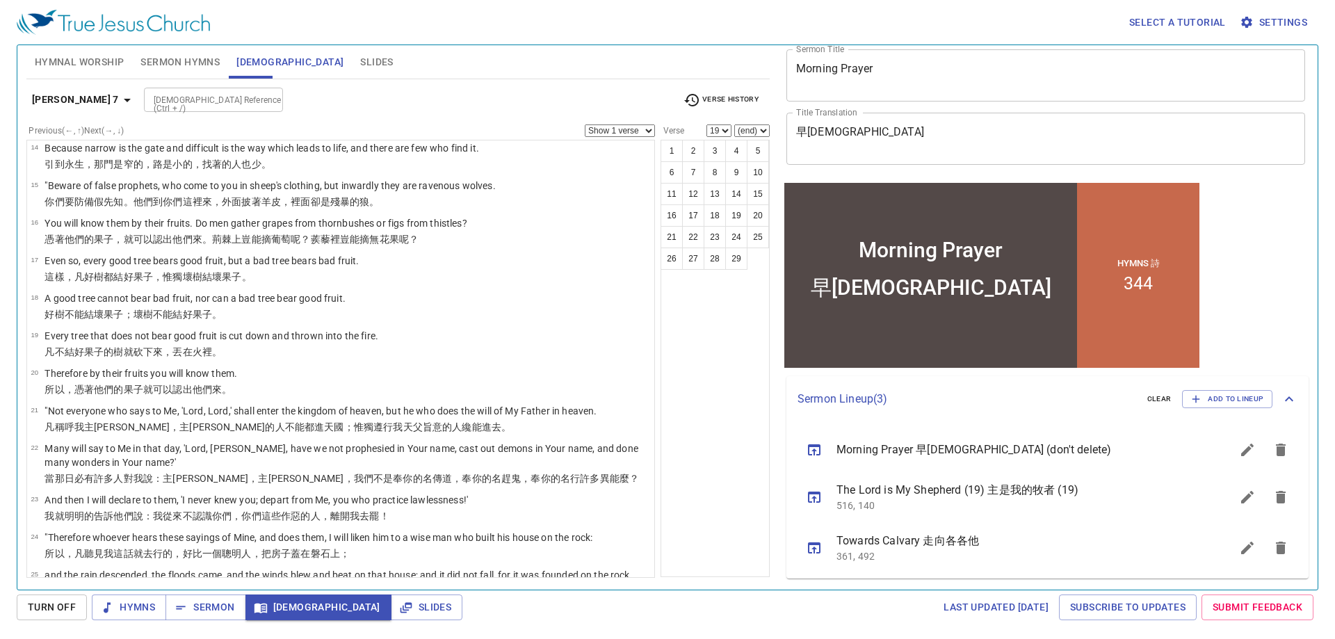
scroll to position [0, 0]
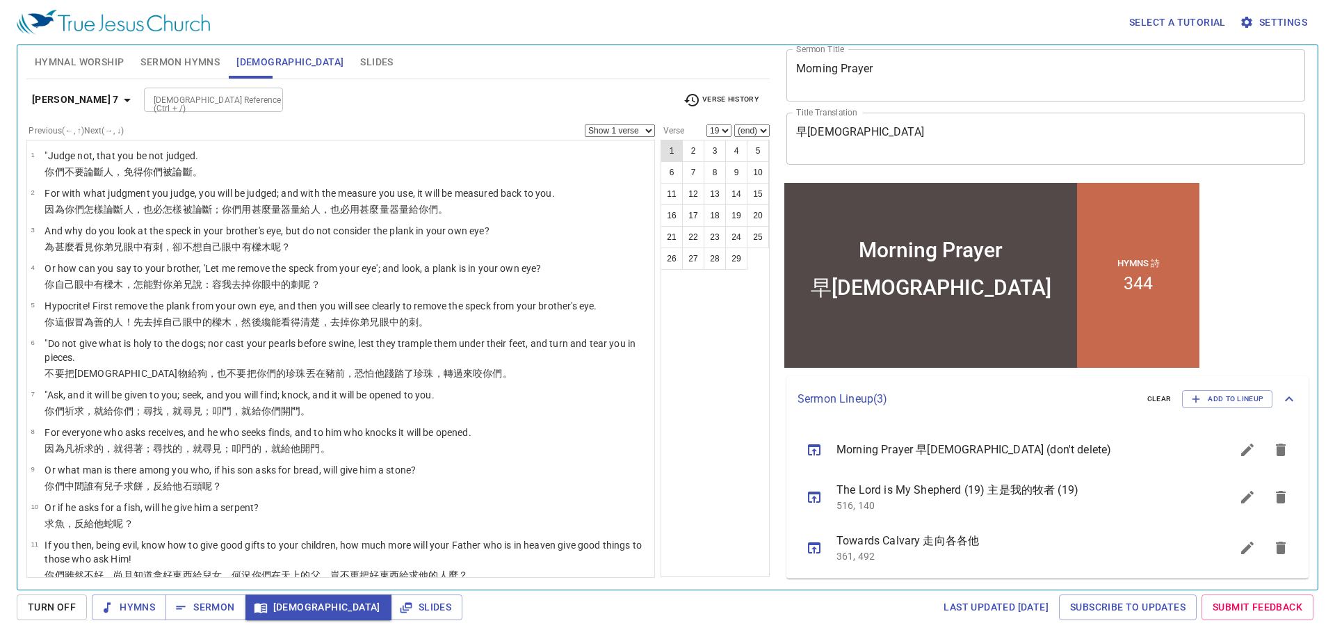
click at [672, 147] on button "1" at bounding box center [672, 151] width 22 height 22
select select "1"
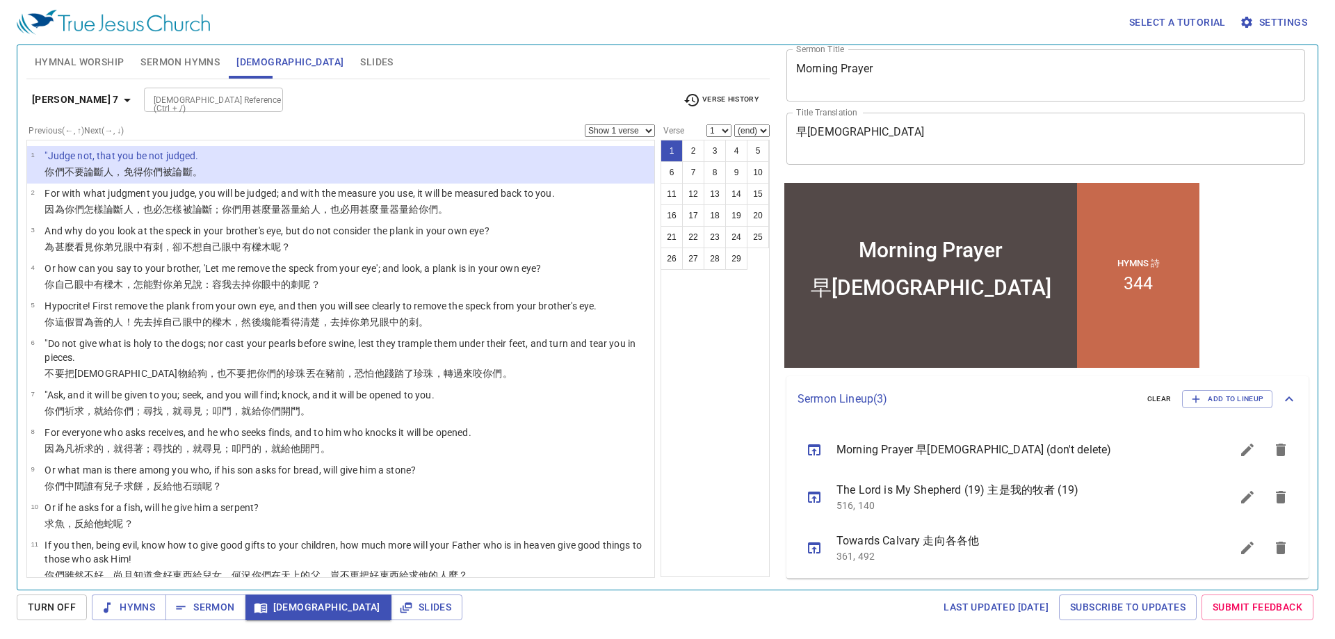
click at [636, 131] on select "Show 1 verse Show 2 verses Show 3 verses Show 4 verses Show 5 verses" at bounding box center [620, 130] width 70 height 13
select select "2"
click at [585, 124] on select "Show 1 verse Show 2 verses Show 3 verses Show 4 verses Show 5 verses" at bounding box center [620, 130] width 70 height 13
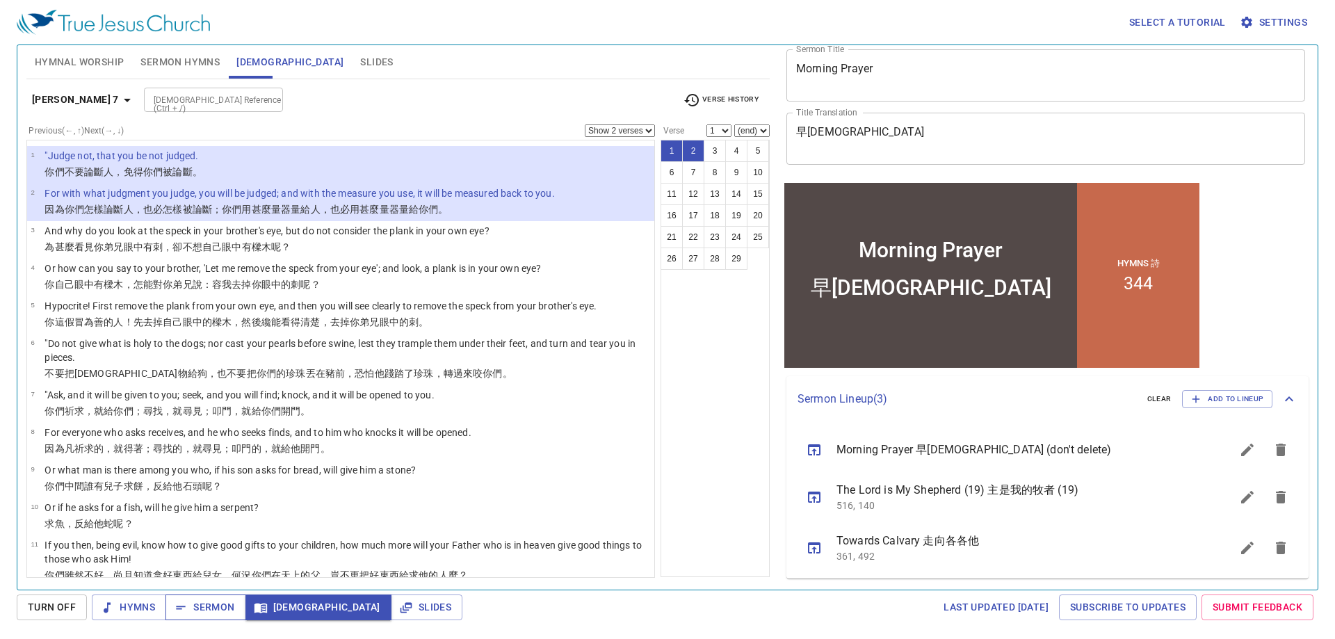
click at [207, 603] on span "Sermon" at bounding box center [206, 607] width 58 height 17
click at [360, 64] on span "Slides" at bounding box center [376, 62] width 33 height 17
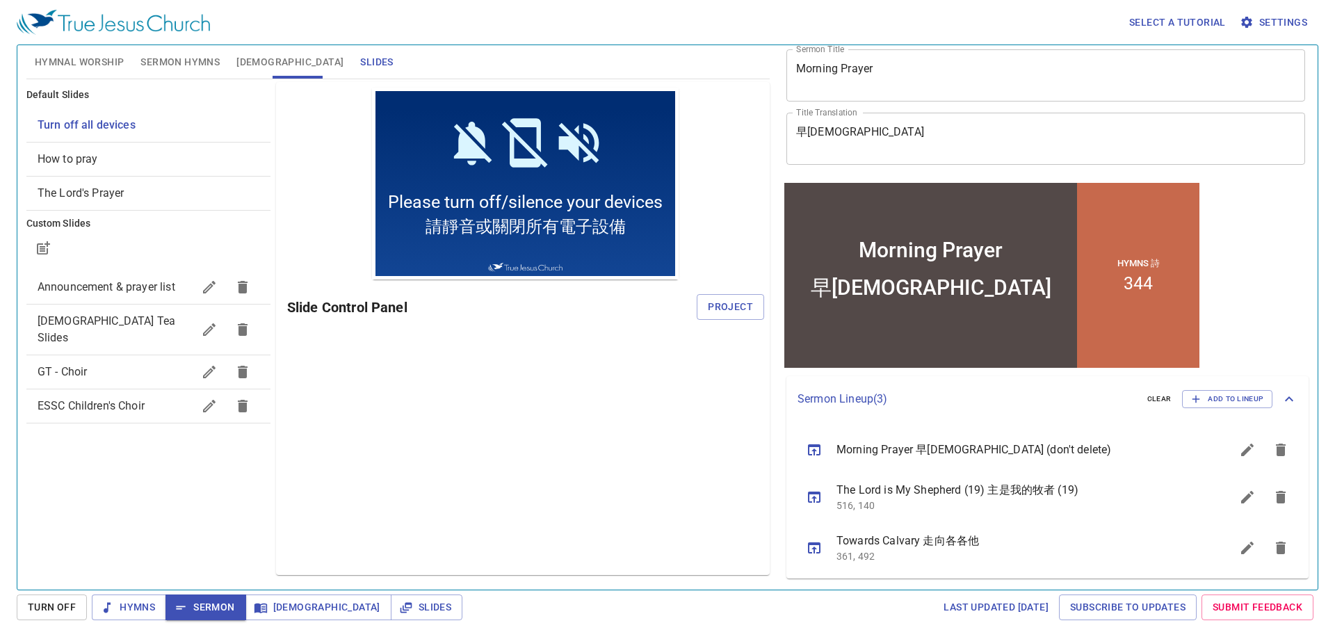
click at [76, 279] on span "Announcement & prayer list" at bounding box center [115, 287] width 155 height 17
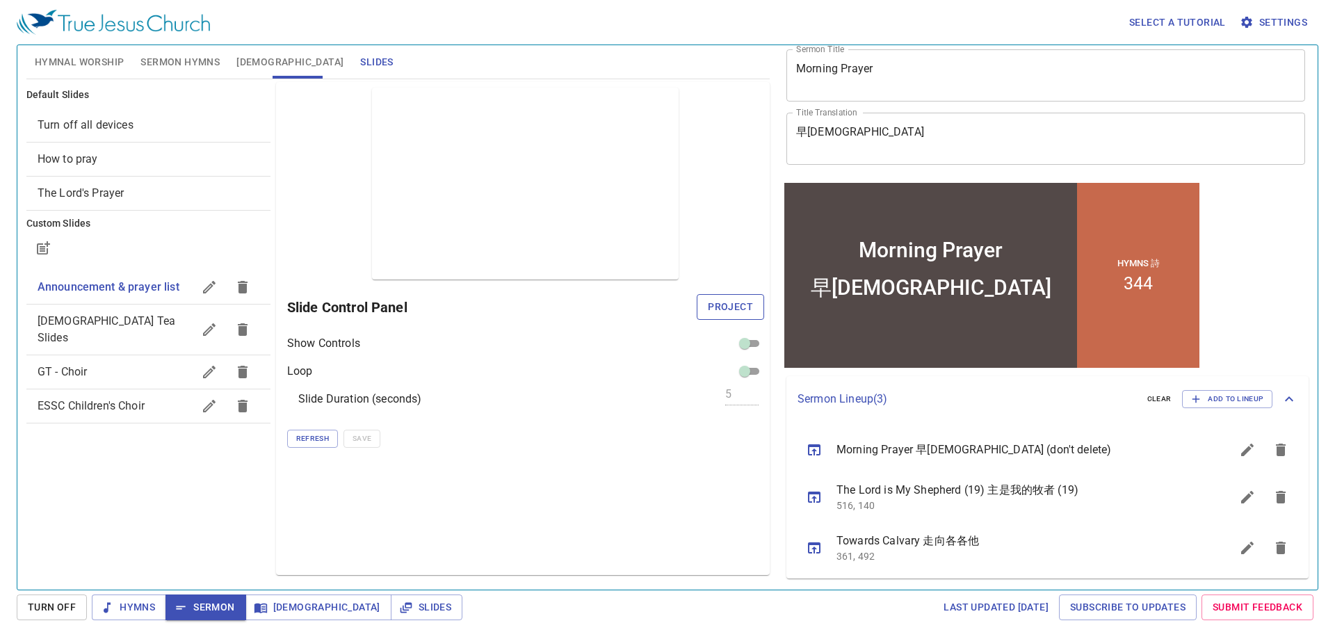
click at [734, 305] on span "Project" at bounding box center [730, 306] width 45 height 17
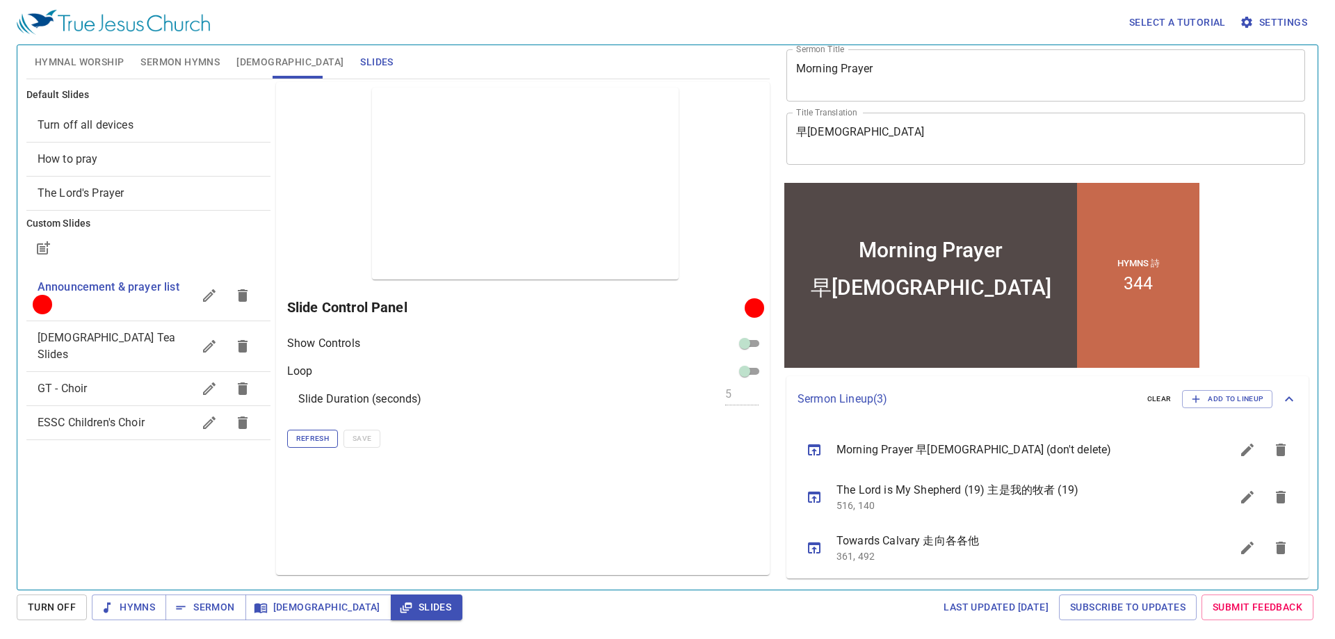
click at [307, 439] on span "Refresh" at bounding box center [312, 439] width 33 height 13
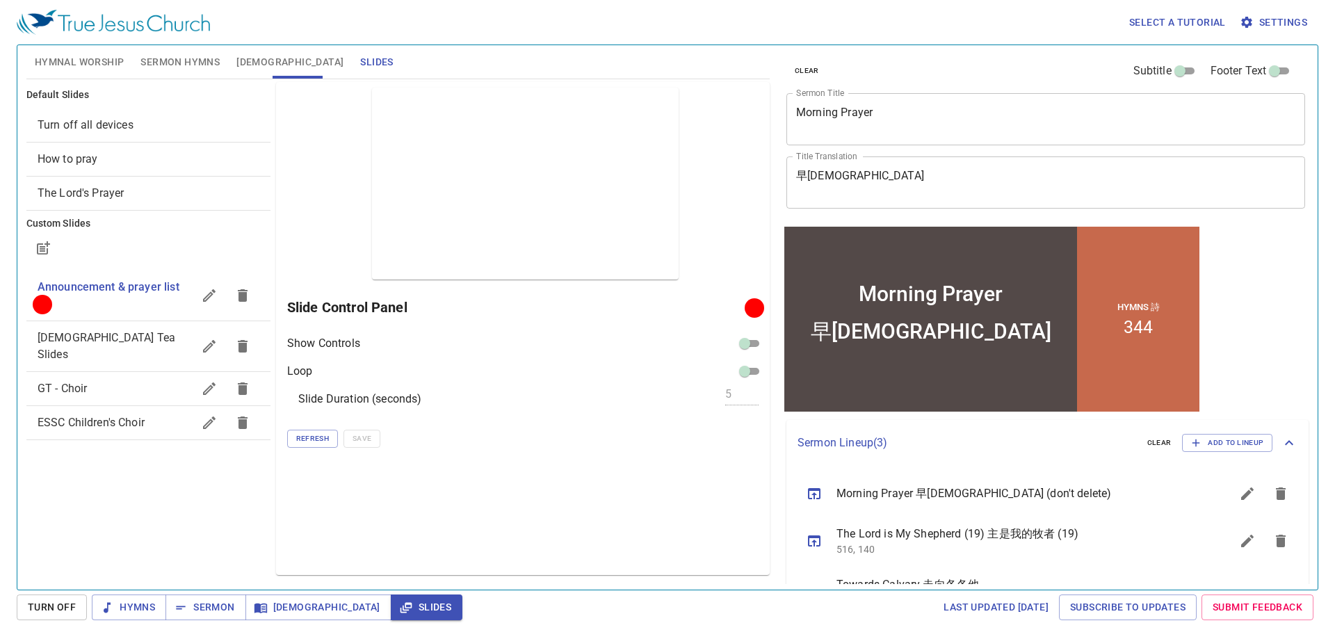
scroll to position [44, 0]
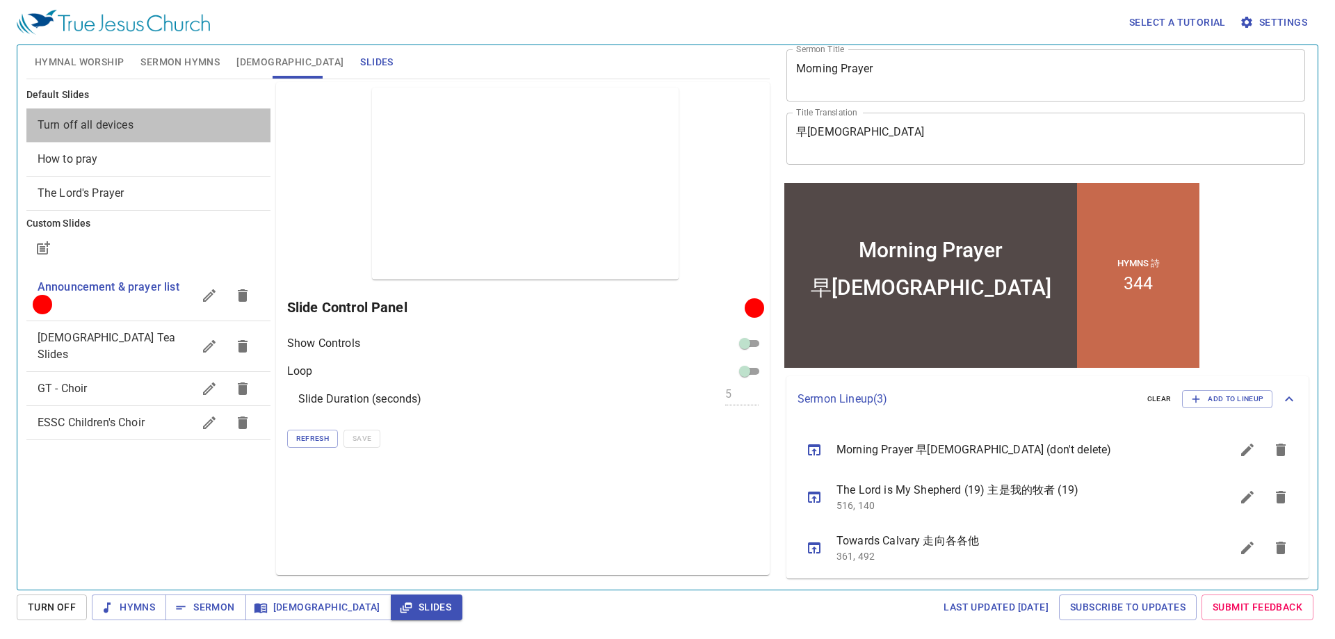
click at [122, 125] on span "Turn off all devices" at bounding box center [86, 124] width 96 height 13
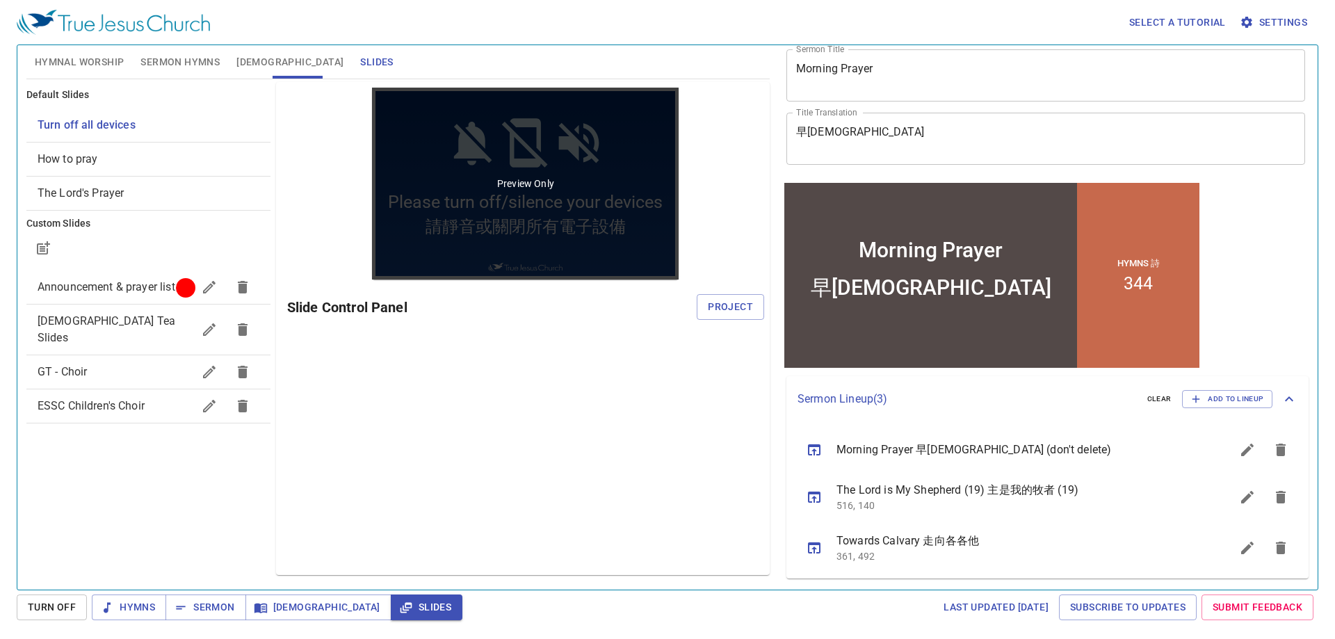
scroll to position [0, 0]
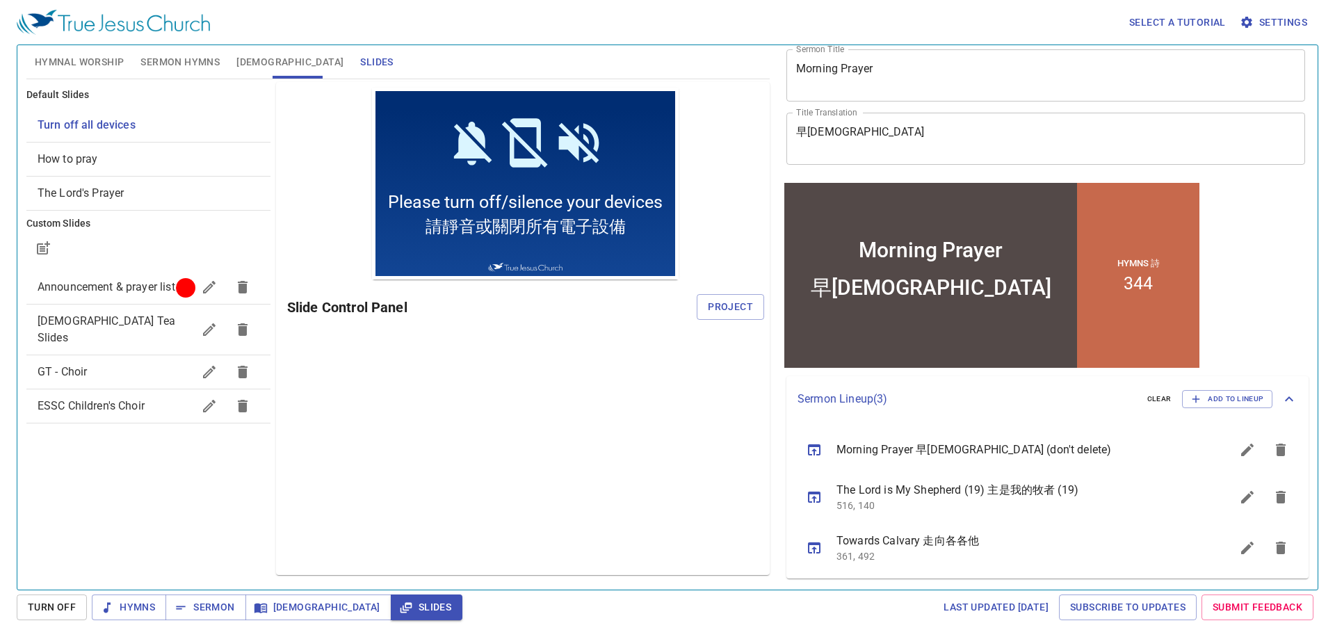
click at [718, 305] on span "Project" at bounding box center [730, 306] width 45 height 17
click at [814, 549] on icon "sermon lineup list" at bounding box center [814, 548] width 13 height 11
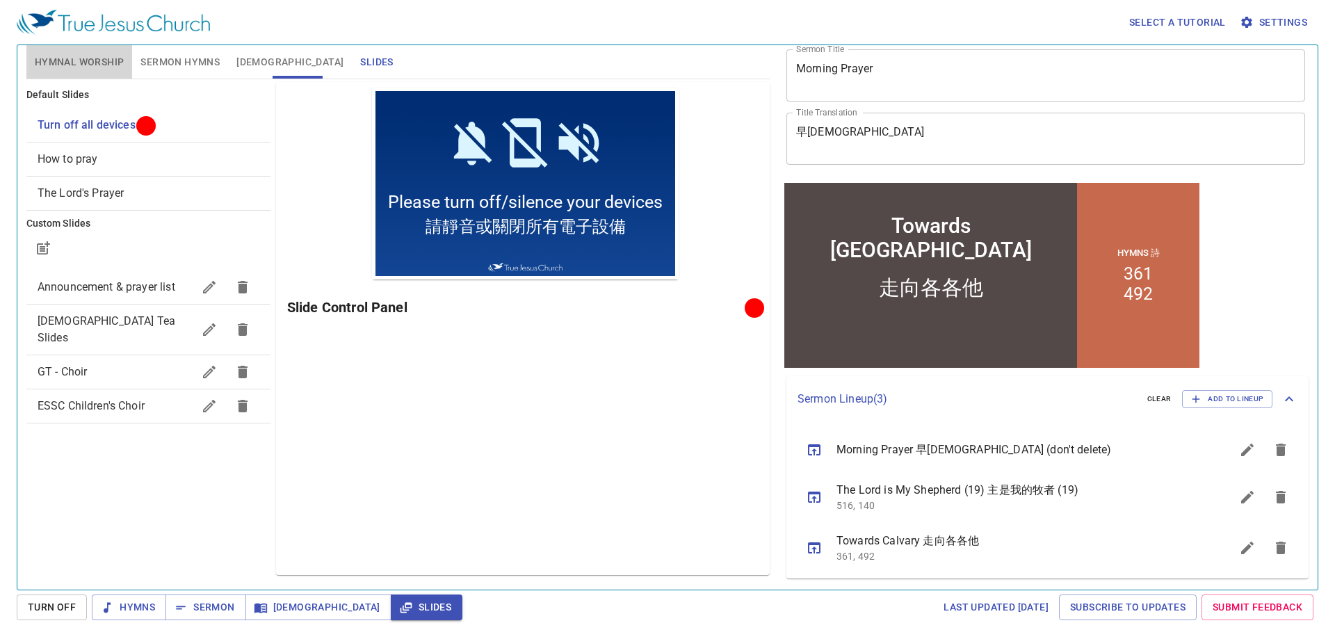
click at [95, 58] on span "Hymnal Worship" at bounding box center [80, 62] width 90 height 17
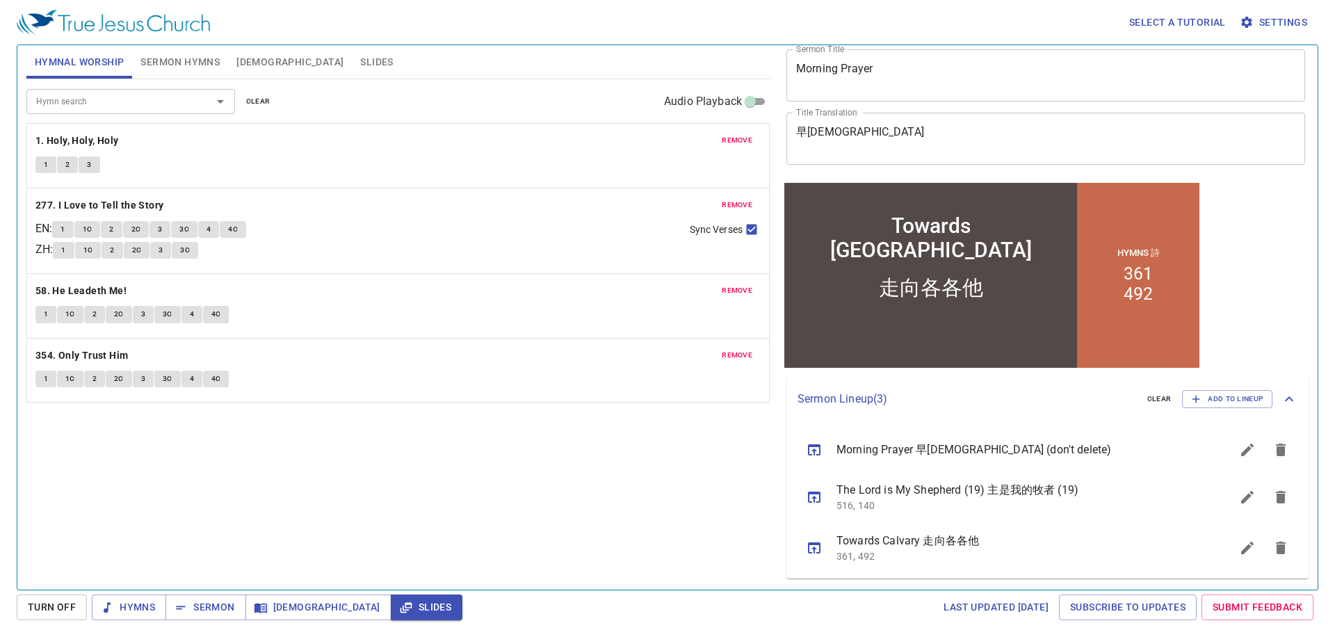
click at [732, 141] on span "remove" at bounding box center [737, 140] width 31 height 13
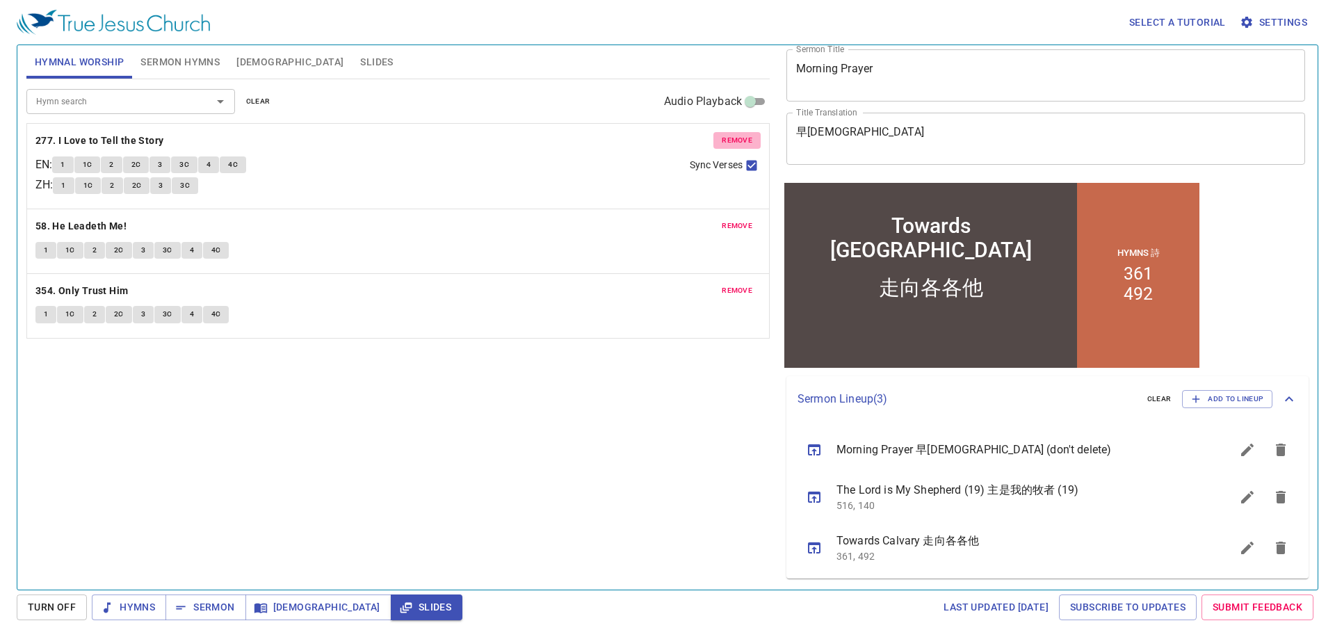
click at [732, 141] on span "remove" at bounding box center [737, 140] width 31 height 13
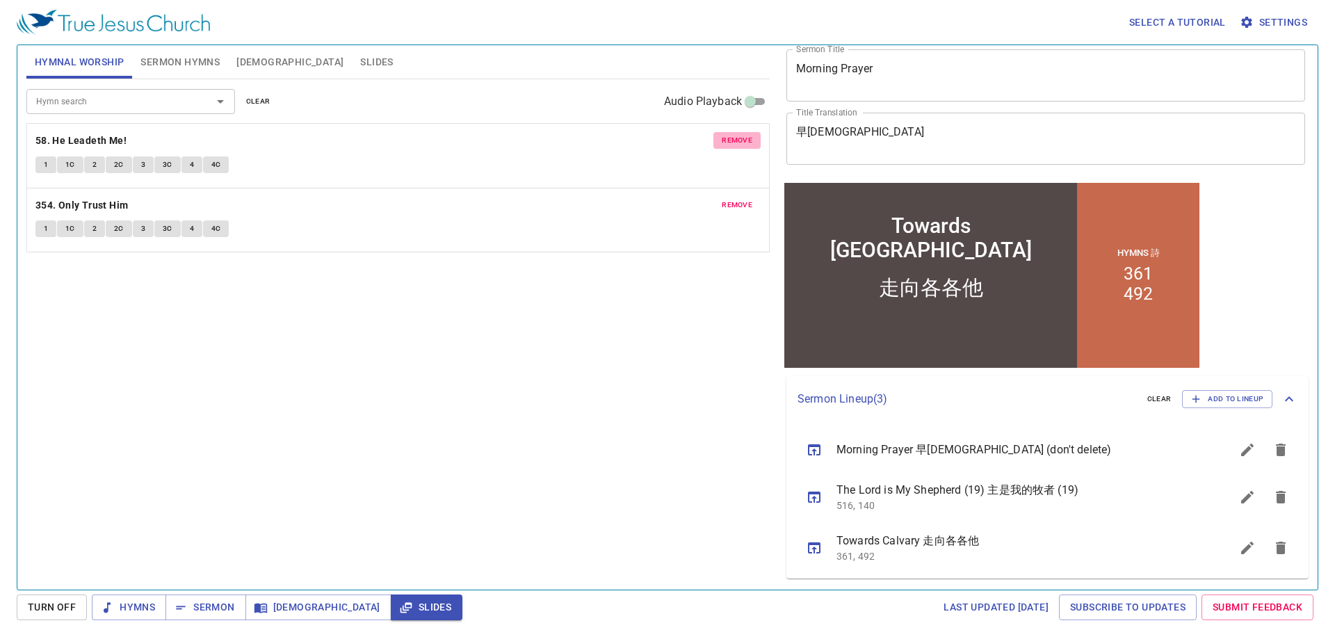
click at [732, 141] on span "remove" at bounding box center [737, 140] width 31 height 13
click at [732, 199] on span "remove" at bounding box center [737, 205] width 31 height 13
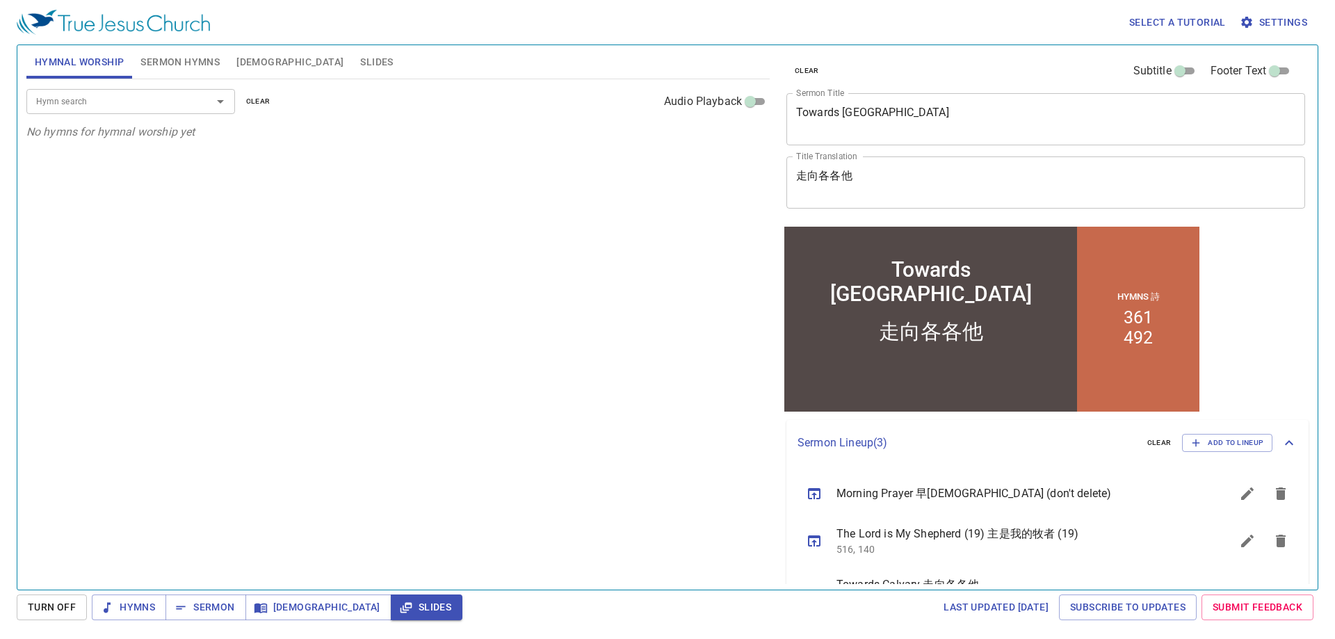
scroll to position [44, 0]
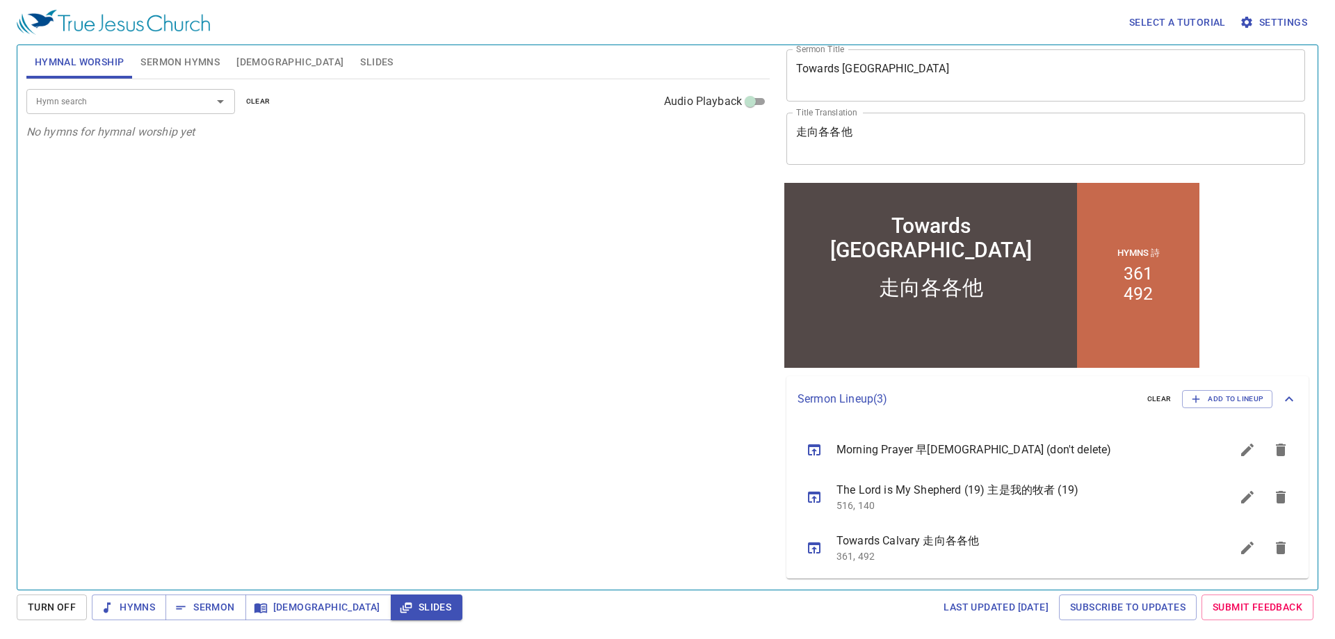
click at [128, 103] on input "Hymn search" at bounding box center [110, 101] width 159 height 16
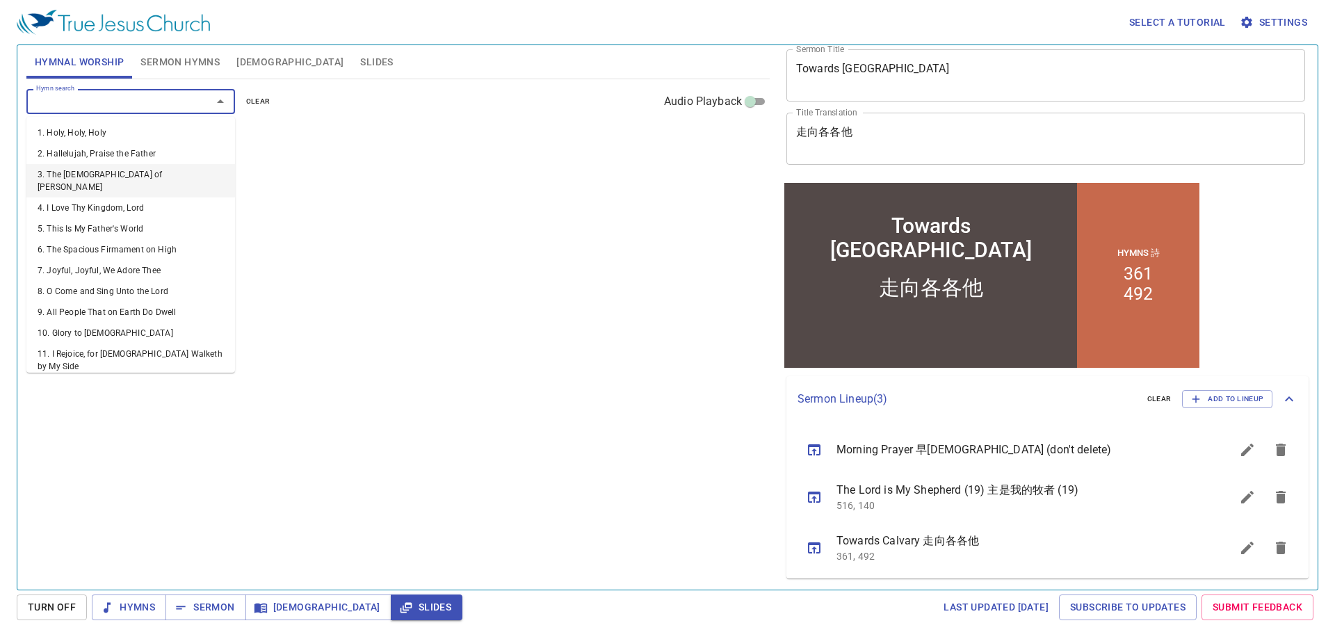
scroll to position [0, 0]
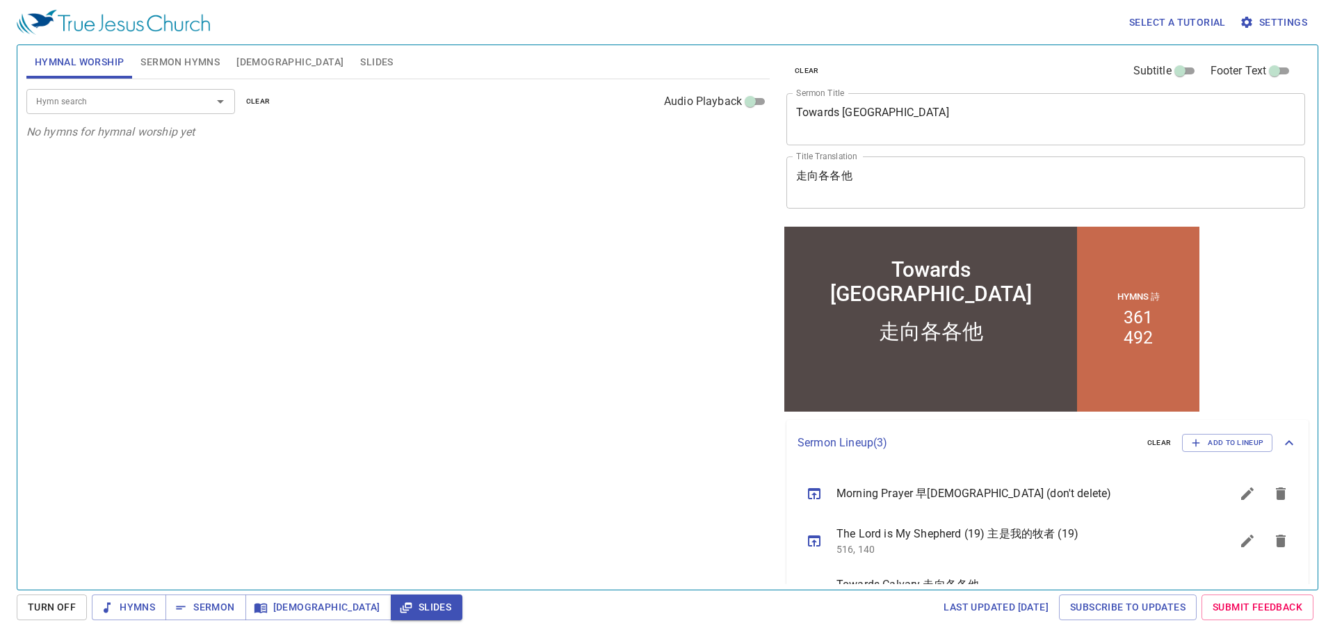
click at [119, 97] on input "Hymn search" at bounding box center [110, 101] width 159 height 16
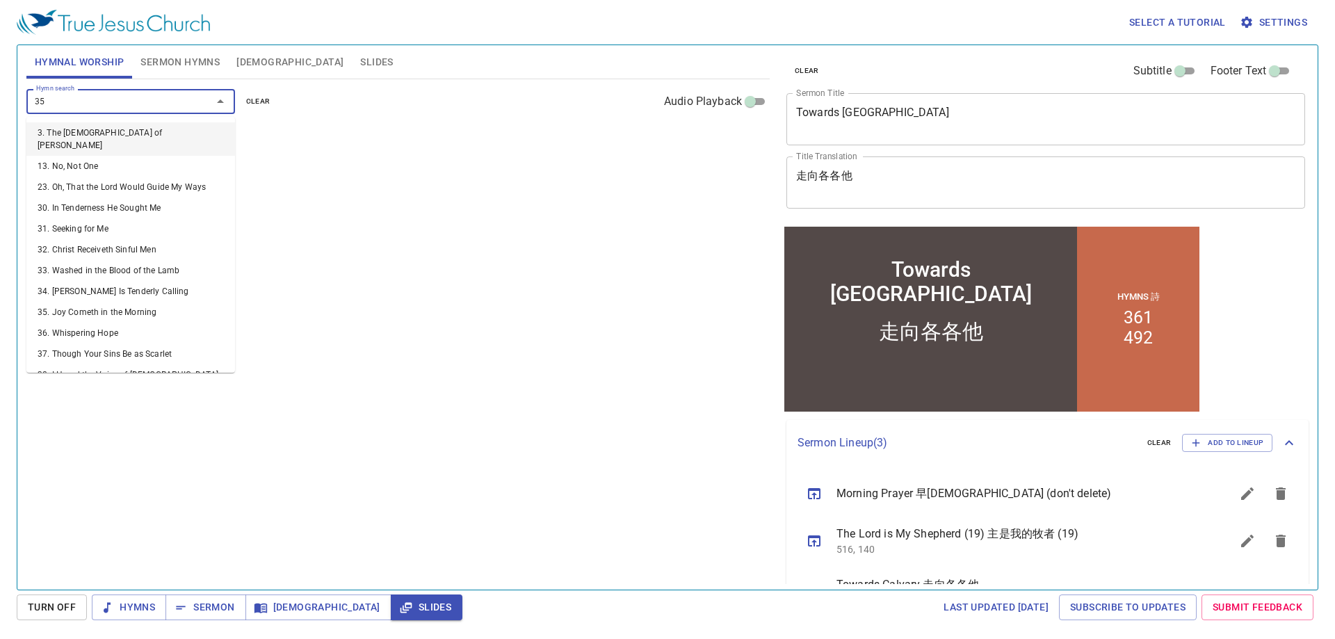
type input "359"
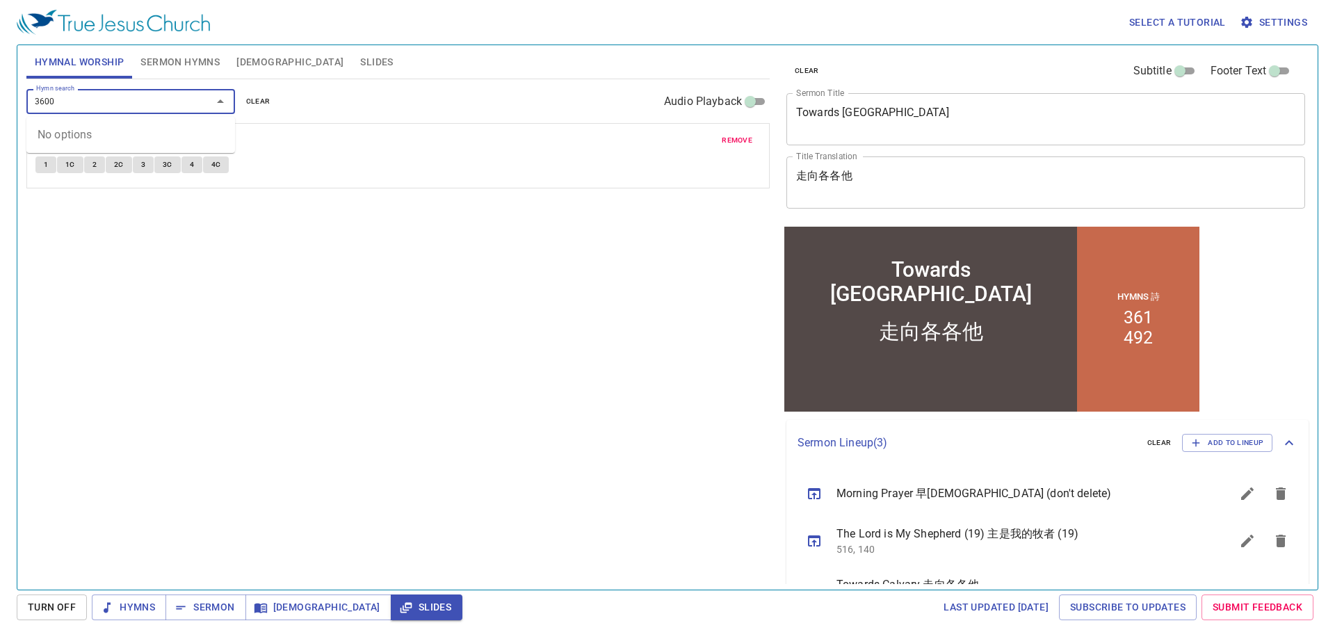
type input "360"
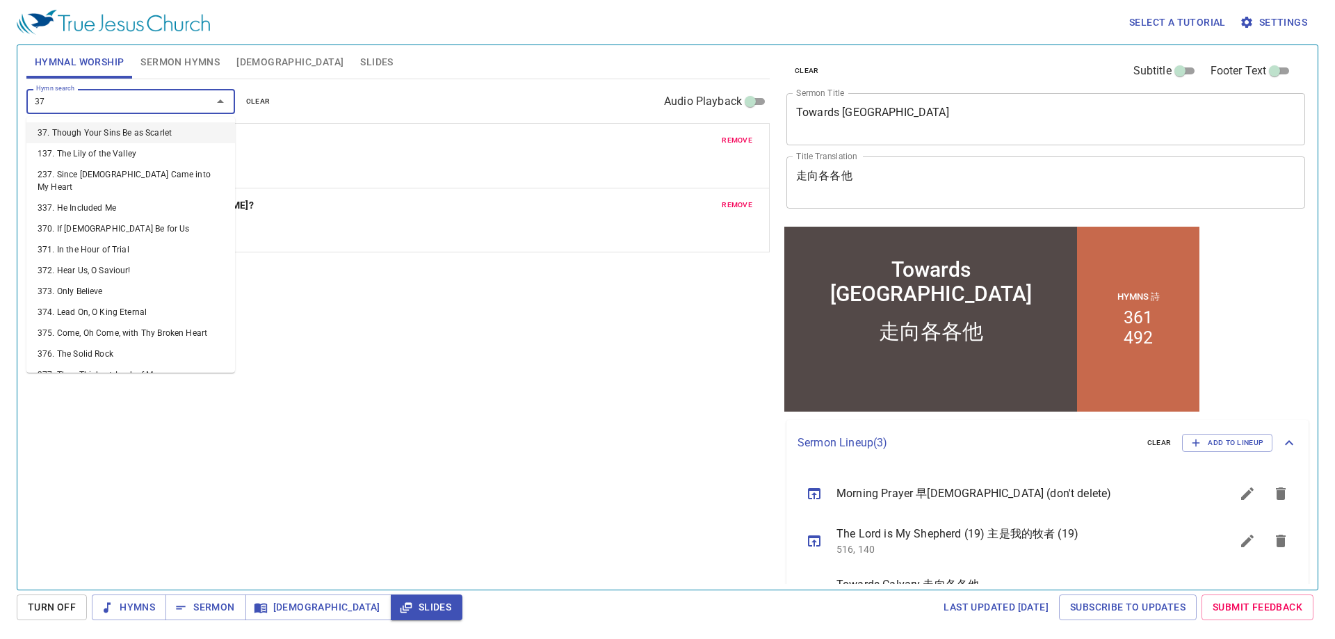
type input "376"
type input "377"
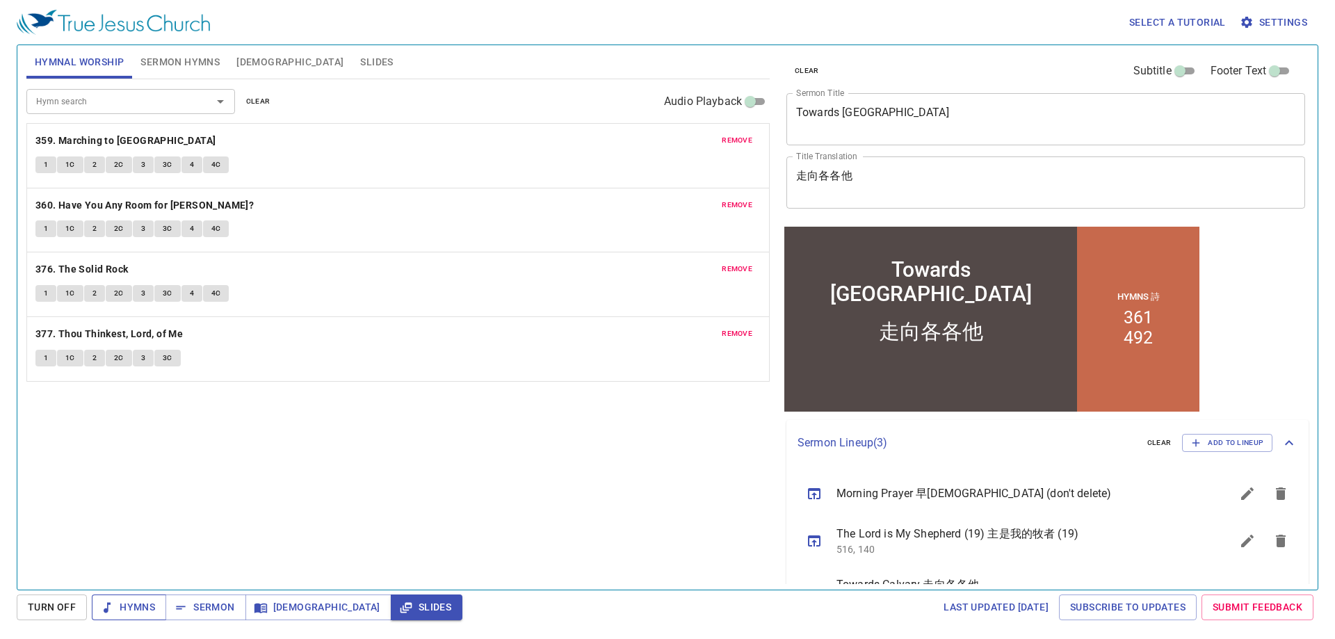
click at [145, 612] on span "Hymns" at bounding box center [129, 607] width 52 height 17
click at [96, 137] on b "359. Marching to [GEOGRAPHIC_DATA]" at bounding box center [125, 140] width 181 height 17
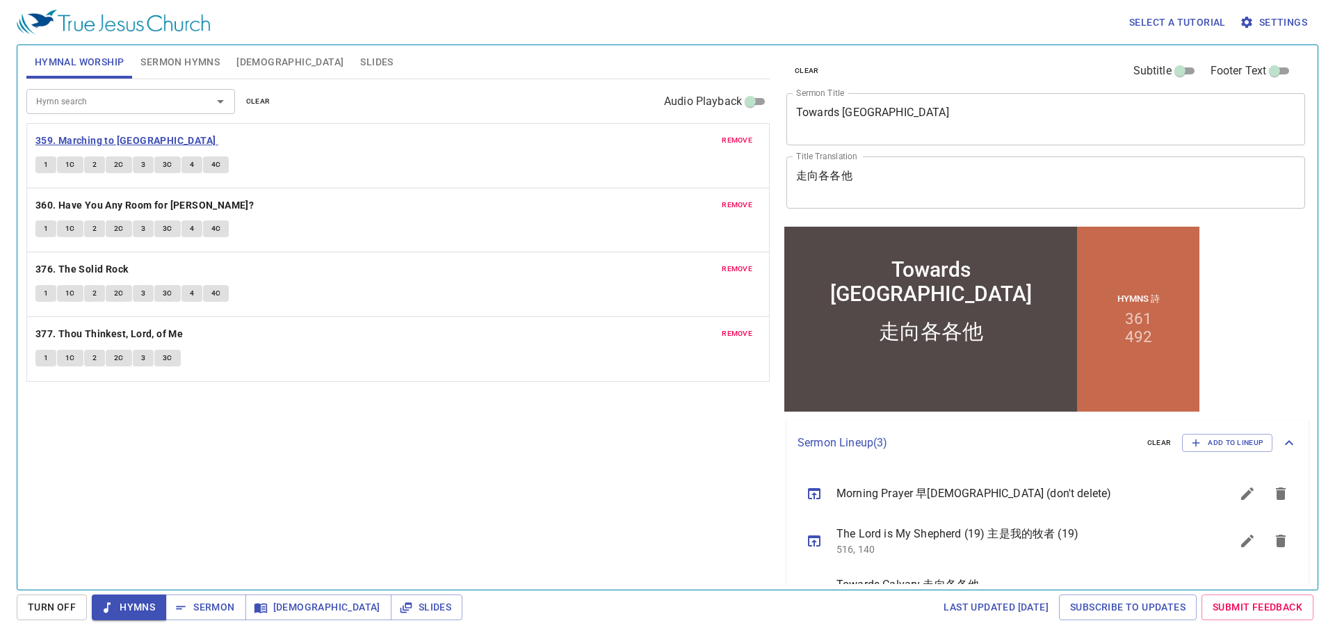
click at [90, 140] on b "359. Marching to [GEOGRAPHIC_DATA]" at bounding box center [125, 140] width 181 height 17
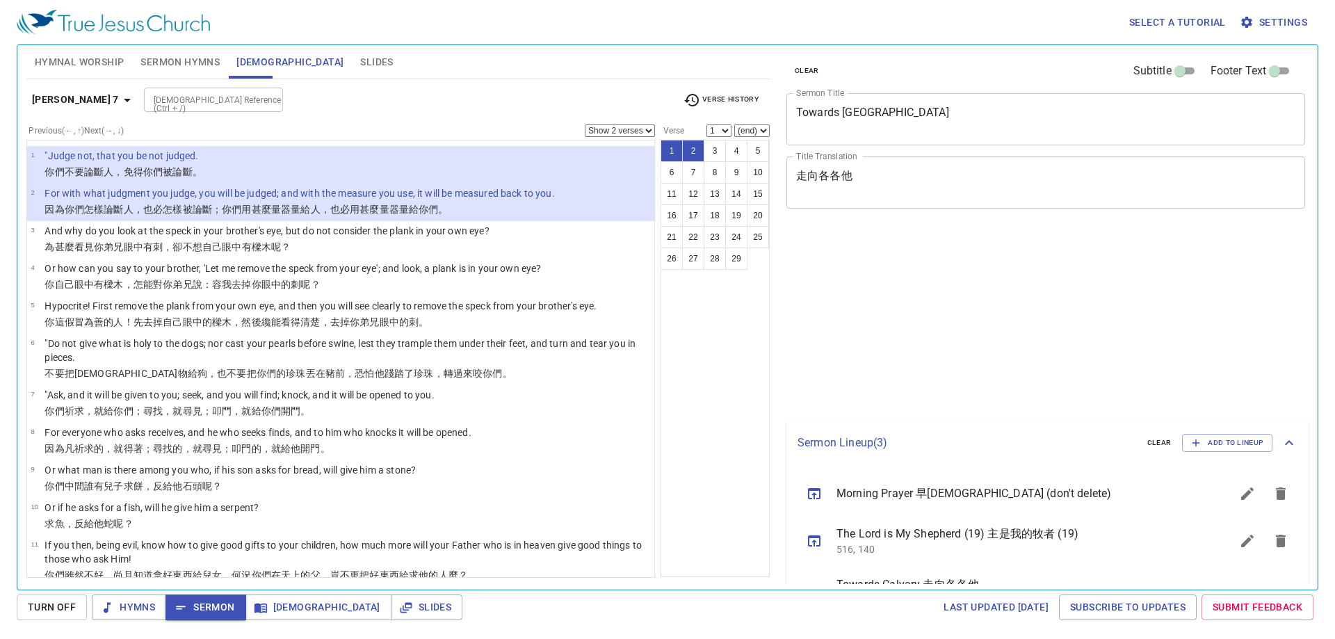
select select "2"
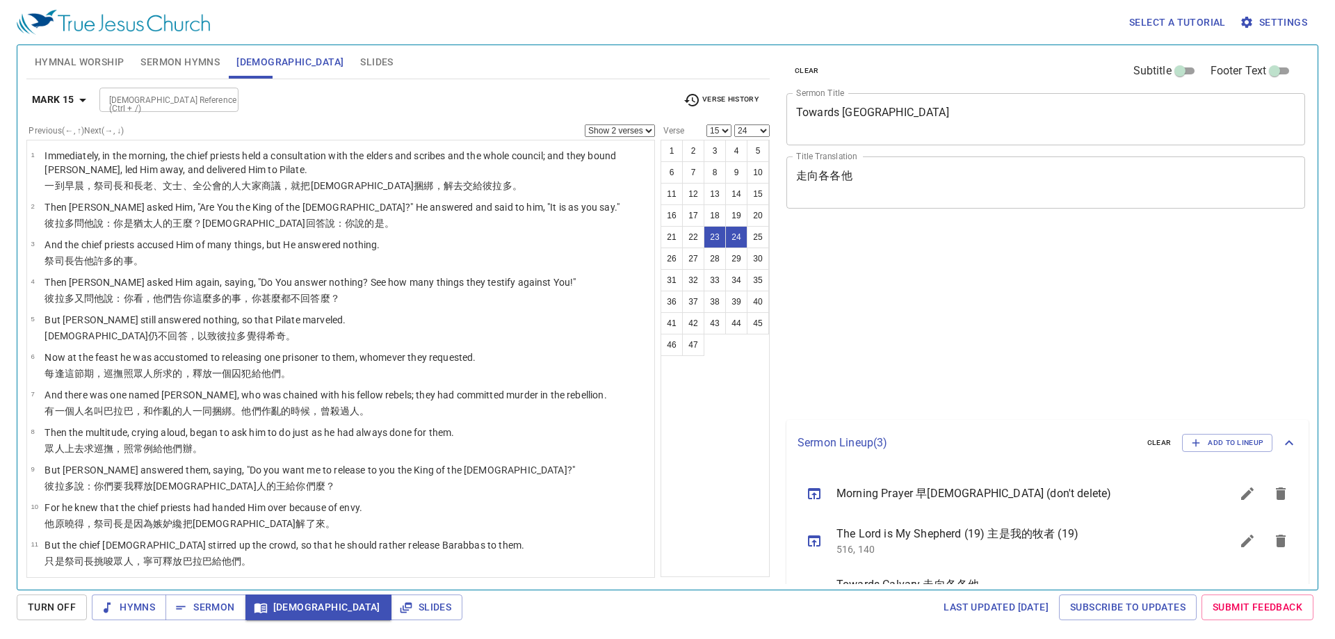
select select "2"
select select "15"
select select "24"
